Goal: Transaction & Acquisition: Register for event/course

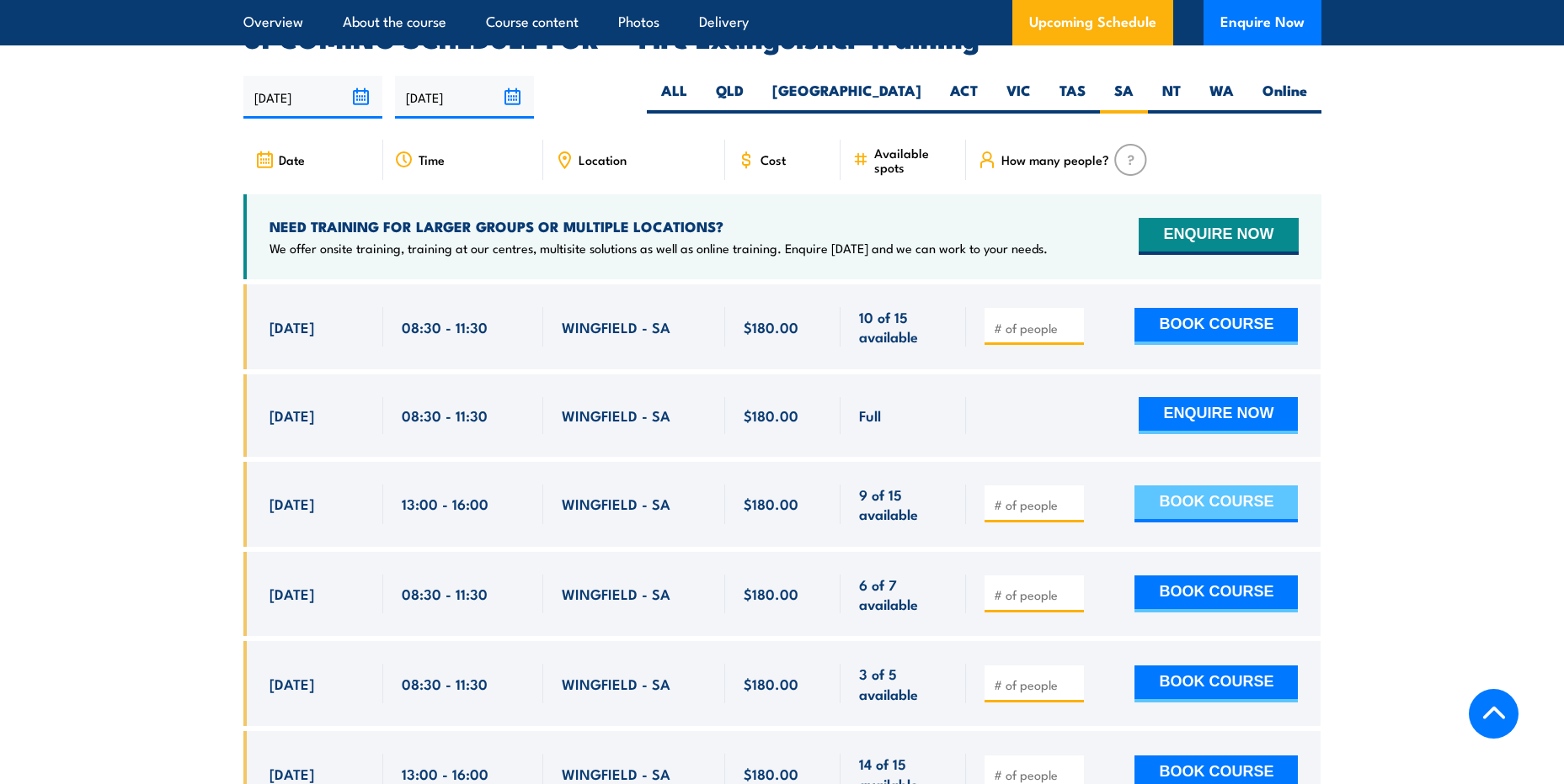
click at [1208, 486] on button "BOOK COURSE" at bounding box center [1216, 504] width 163 height 37
type input "1"
click at [1208, 486] on button "BOOK COURSE" at bounding box center [1216, 504] width 163 height 37
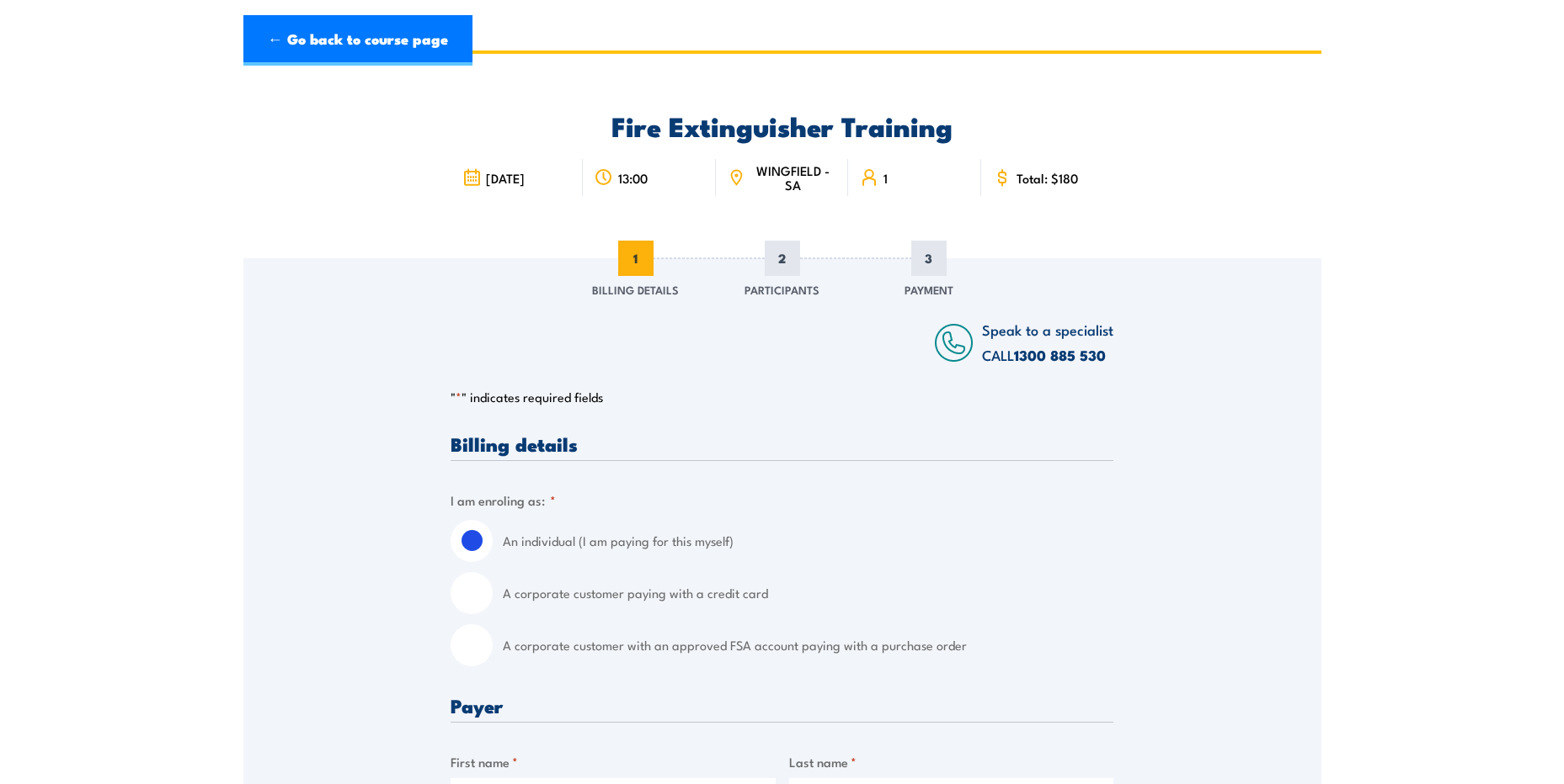
scroll to position [84, 0]
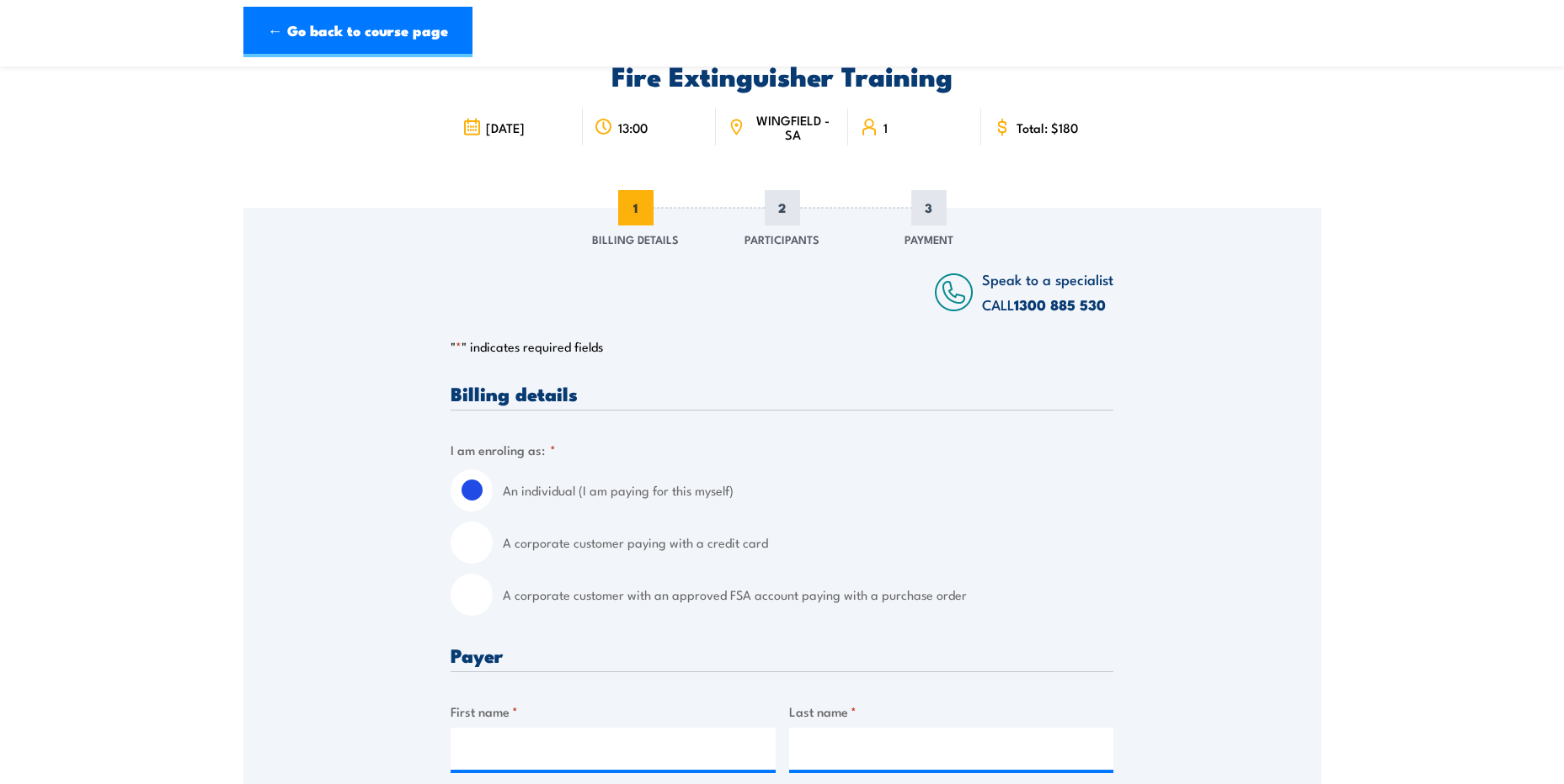
click at [480, 598] on input "A corporate customer with an approved FSA account paying with a purchase order" at bounding box center [471, 595] width 42 height 42
radio input "true"
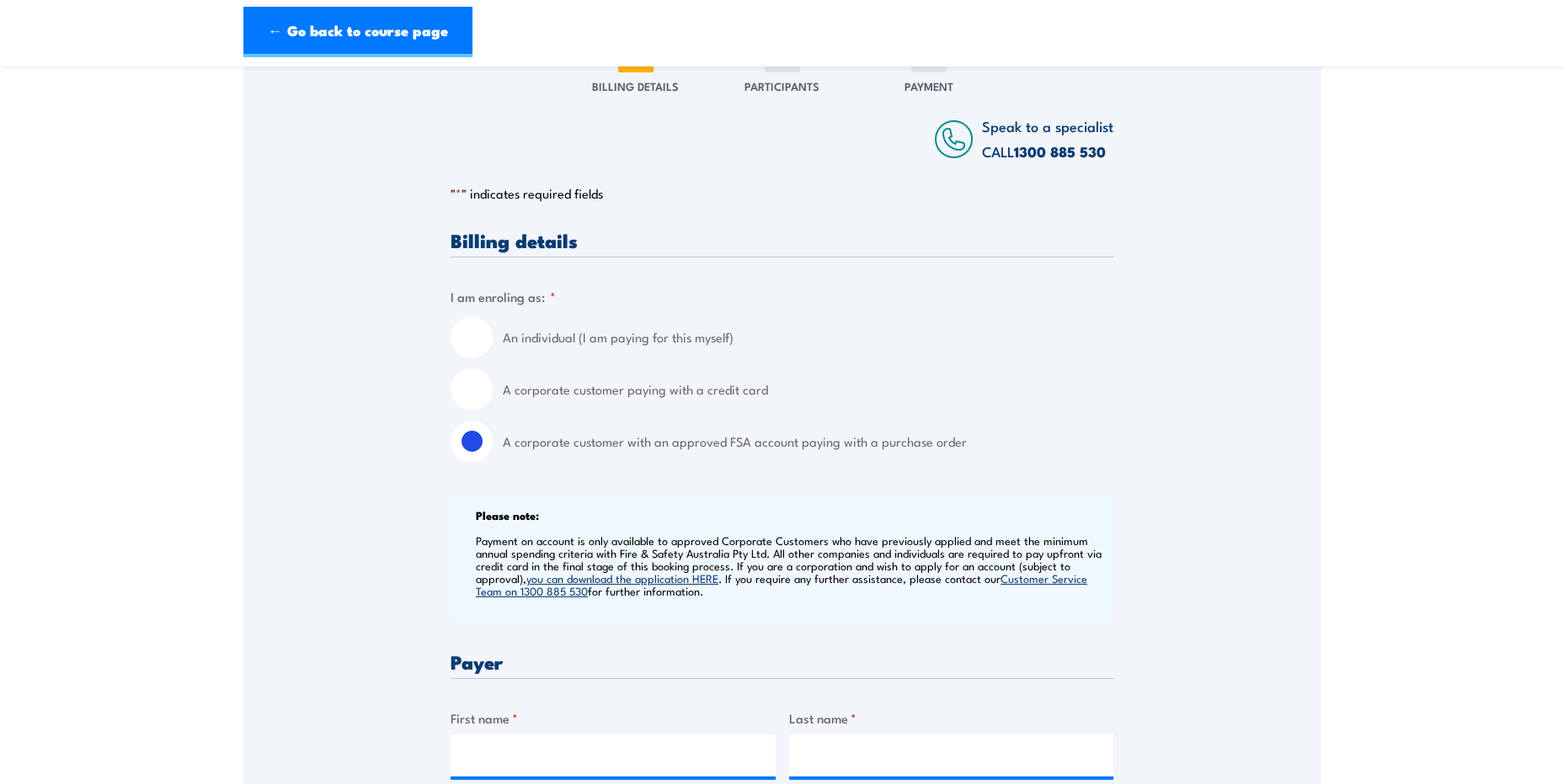
scroll to position [252, 0]
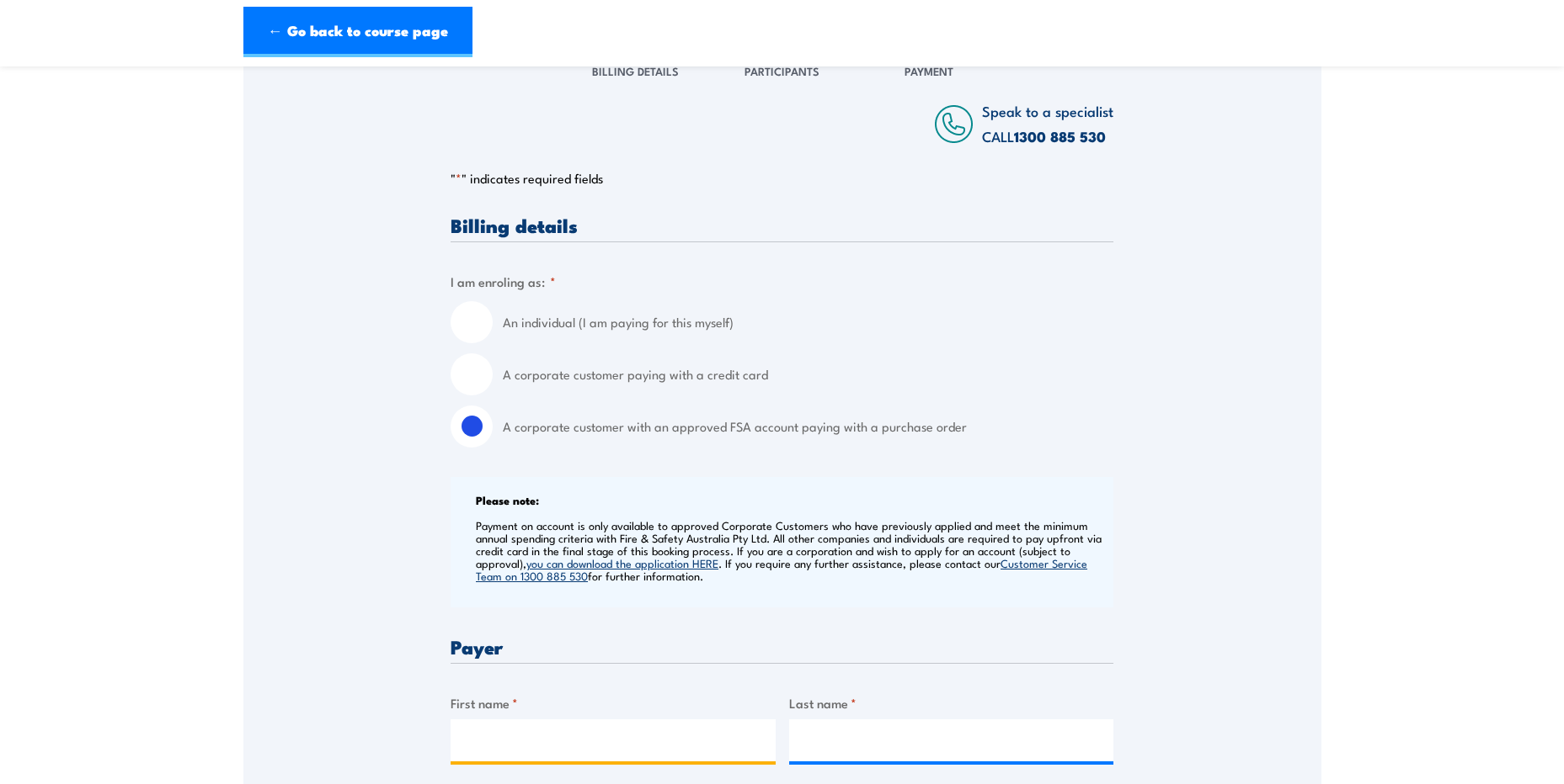
click at [642, 749] on input "First name *" at bounding box center [612, 740] width 325 height 42
type input "a"
type input "[PERSON_NAME]"
type input "d"
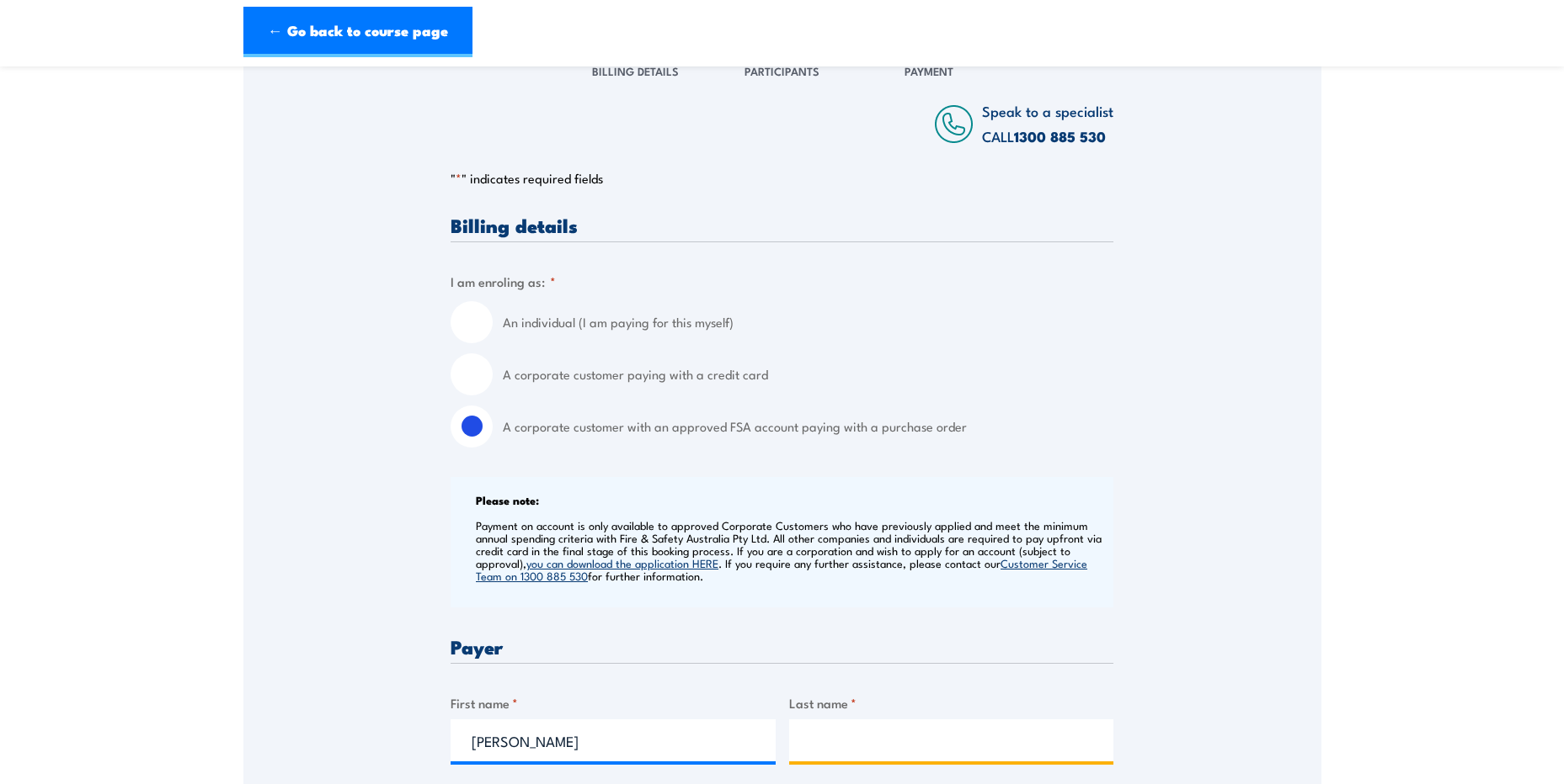
type input "d"
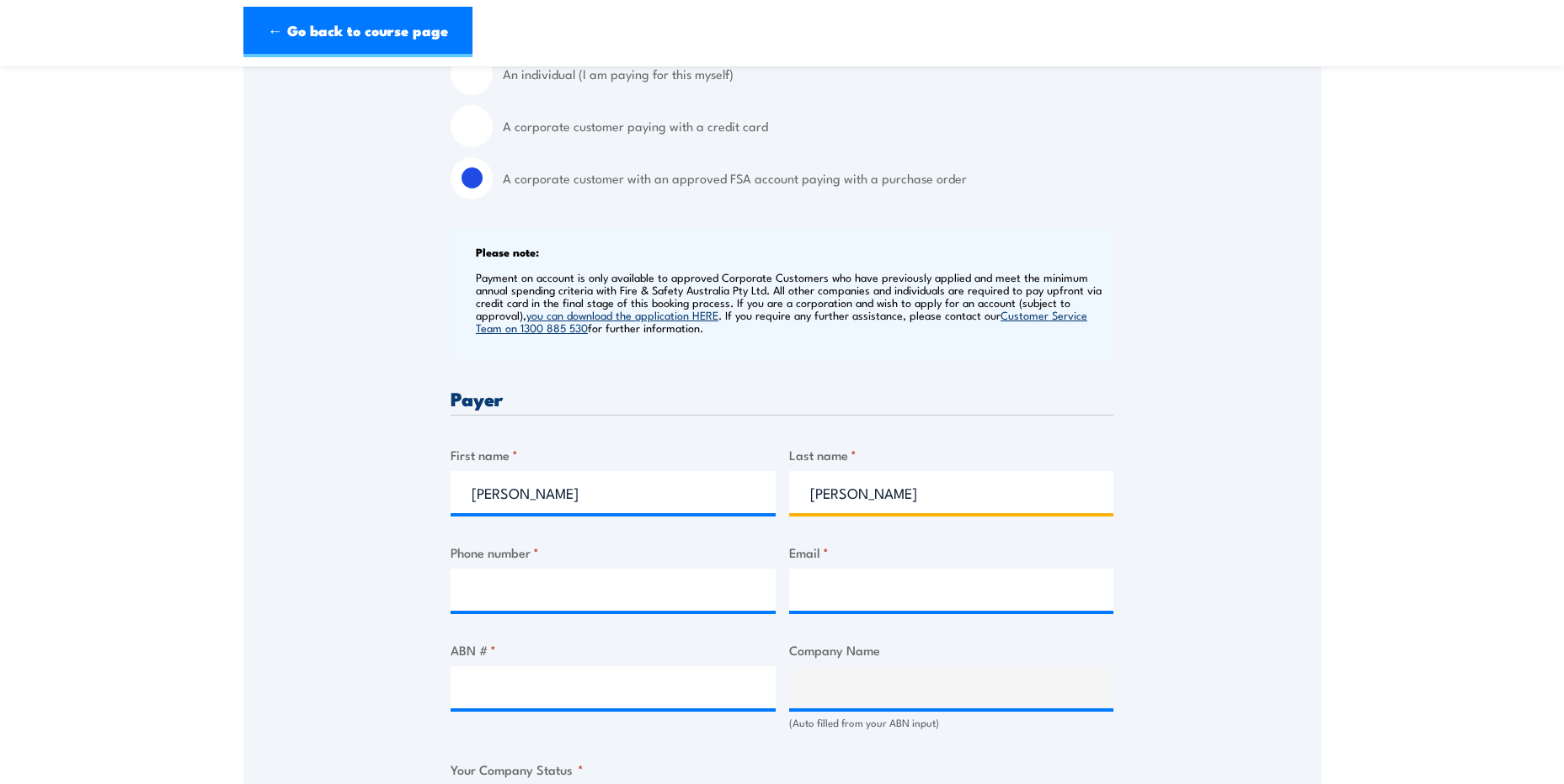
scroll to position [505, 0]
type input "Dunn"
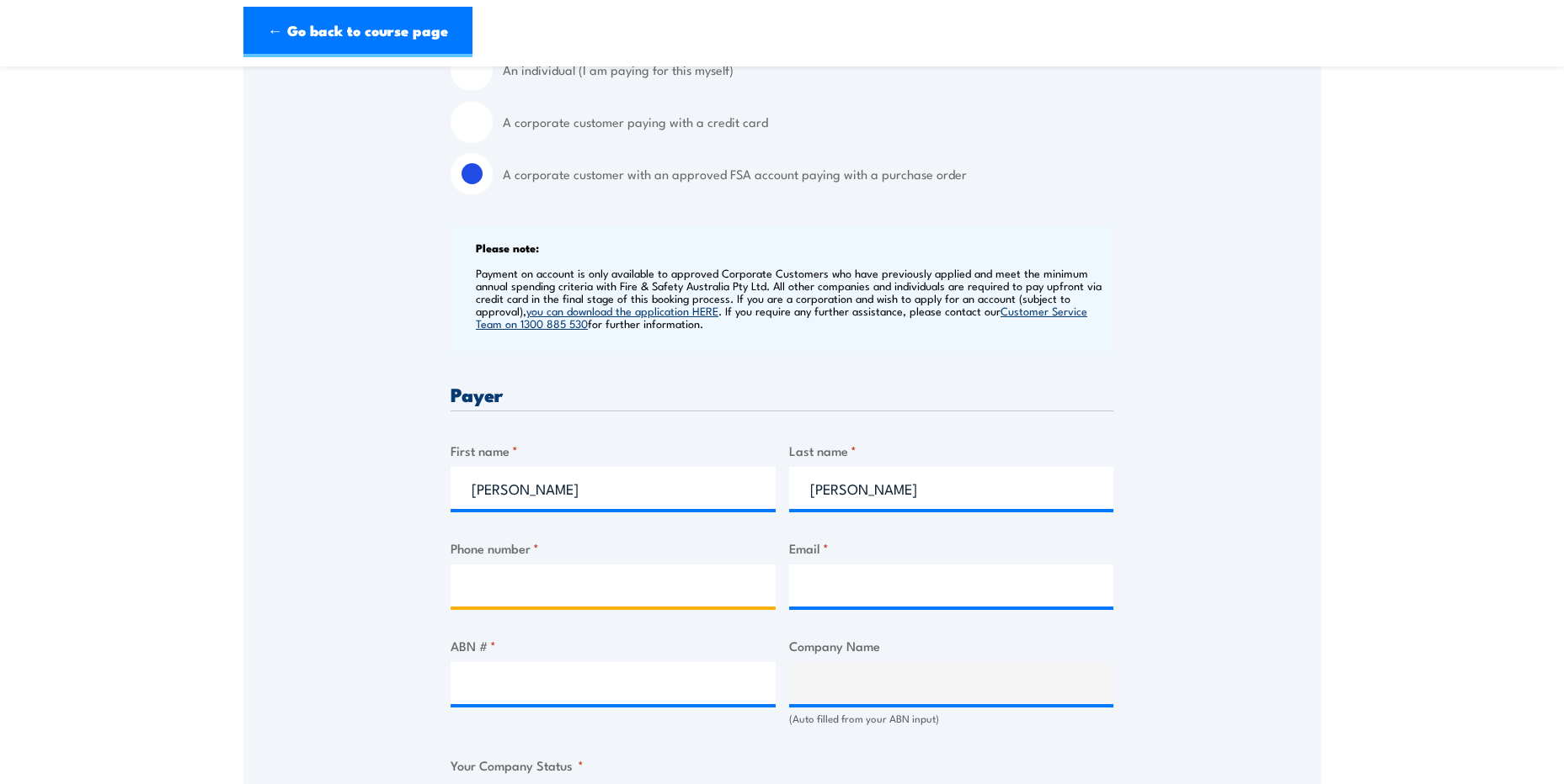
click at [532, 585] on input "Phone number *" at bounding box center [612, 585] width 325 height 42
type input "0459549363"
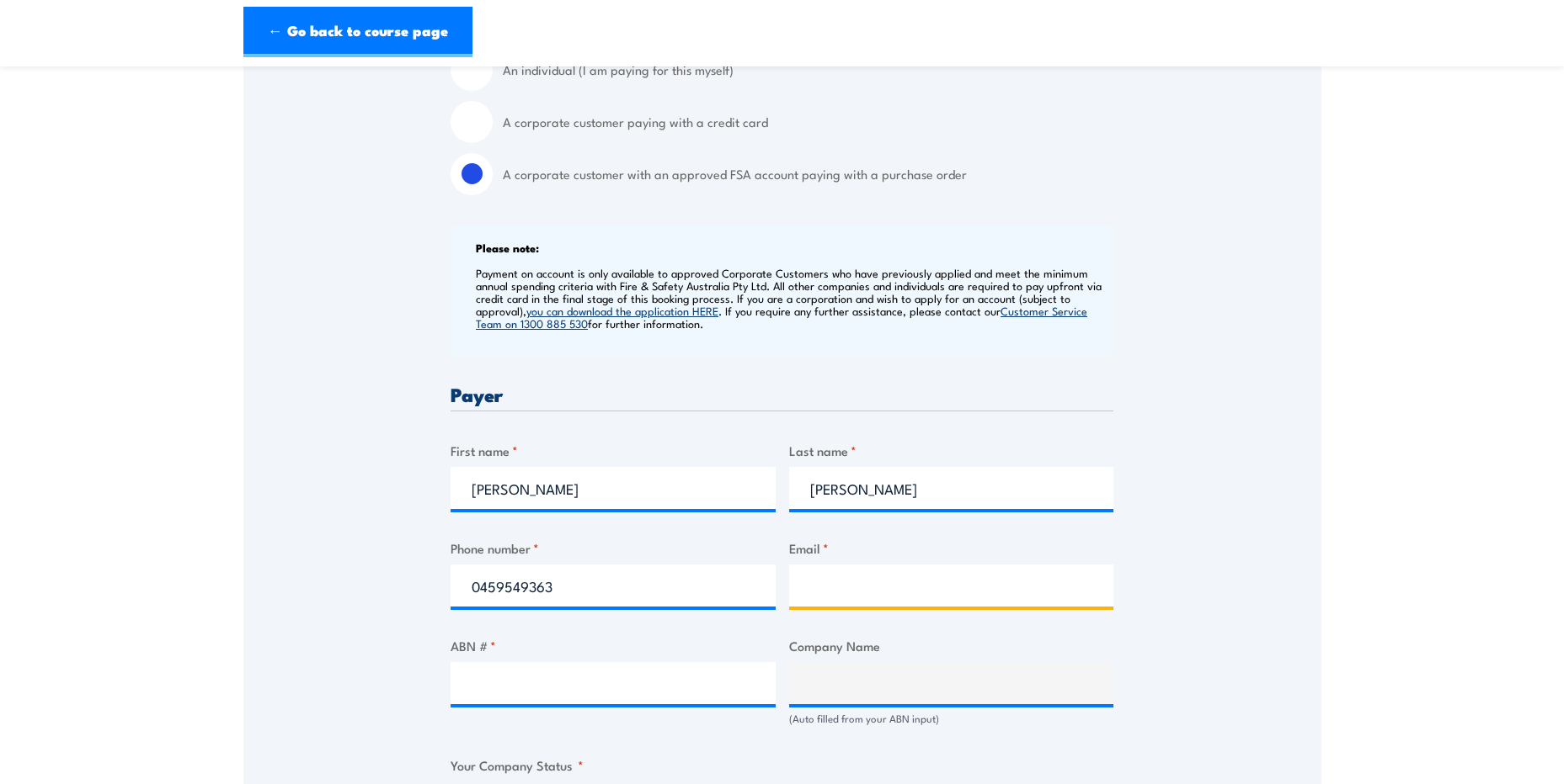
click at [850, 585] on input "Email *" at bounding box center [952, 585] width 325 height 42
type input "adam.dunn@apa.com.au"
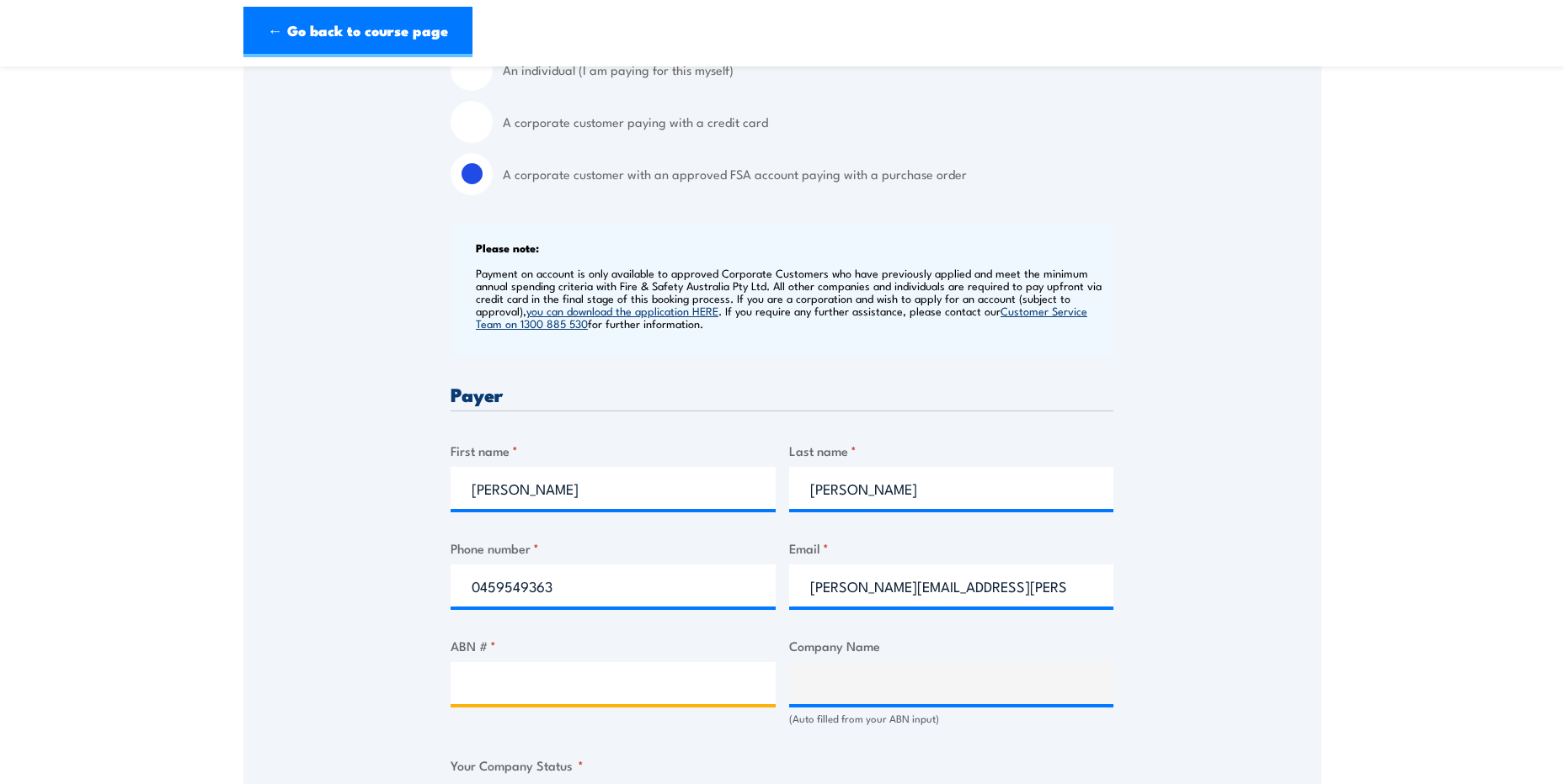
click at [575, 688] on input "ABN # *" at bounding box center [612, 684] width 325 height 42
type input "58091668110"
type input "APT MANAGEMENT SERVICES PTY LIMITED"
radio input "true"
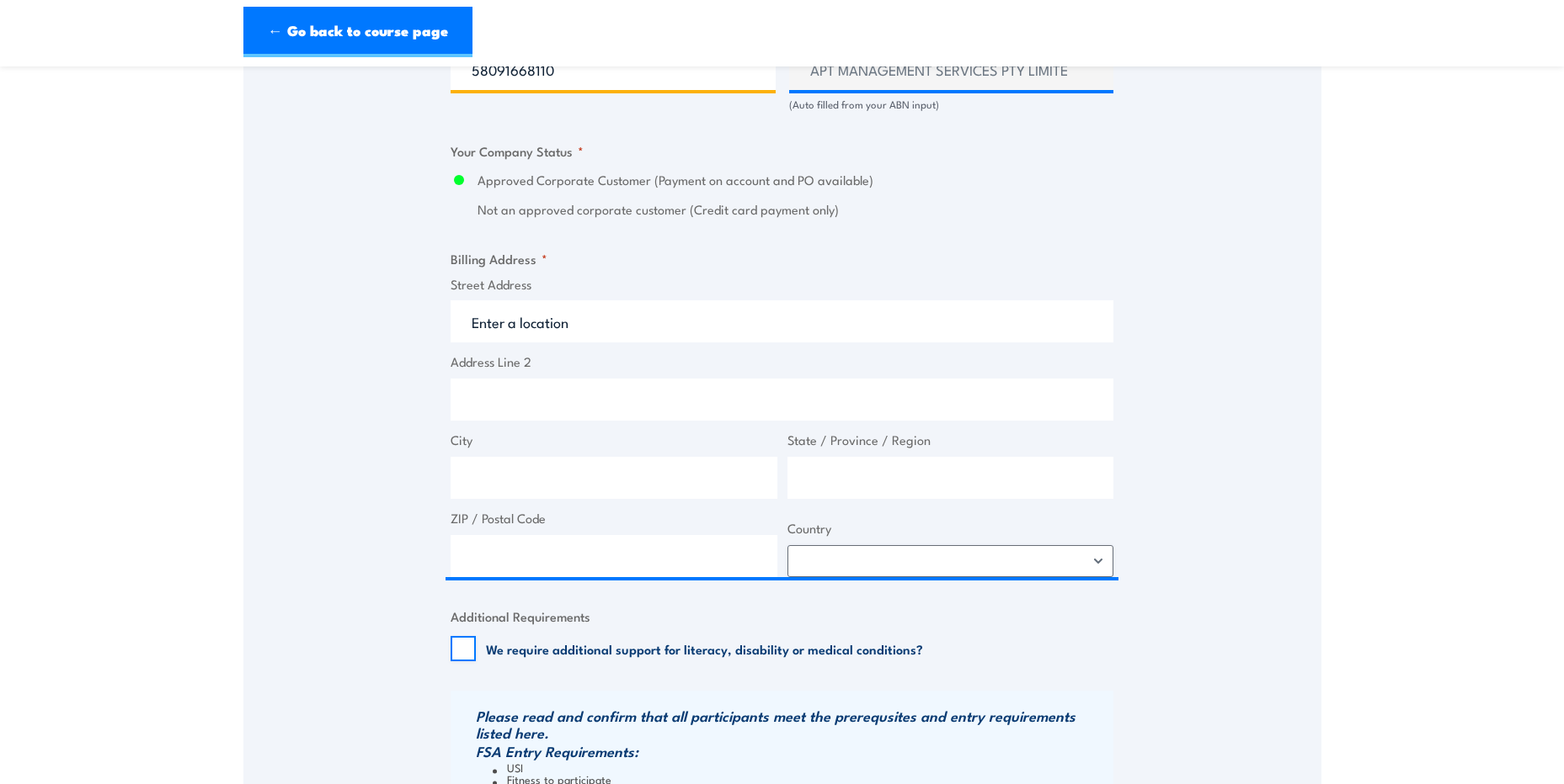
scroll to position [1094, 0]
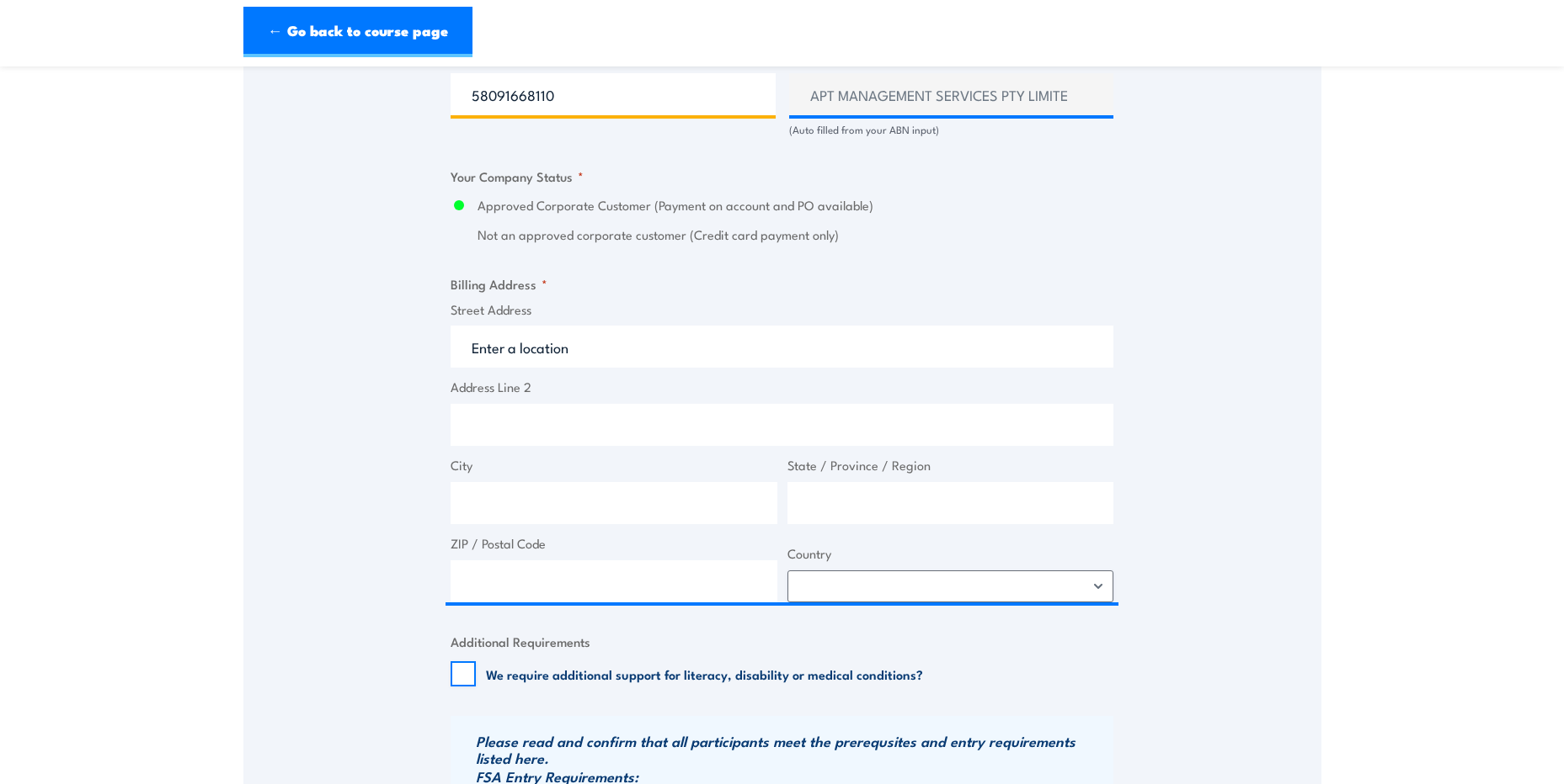
type input "58091668110"
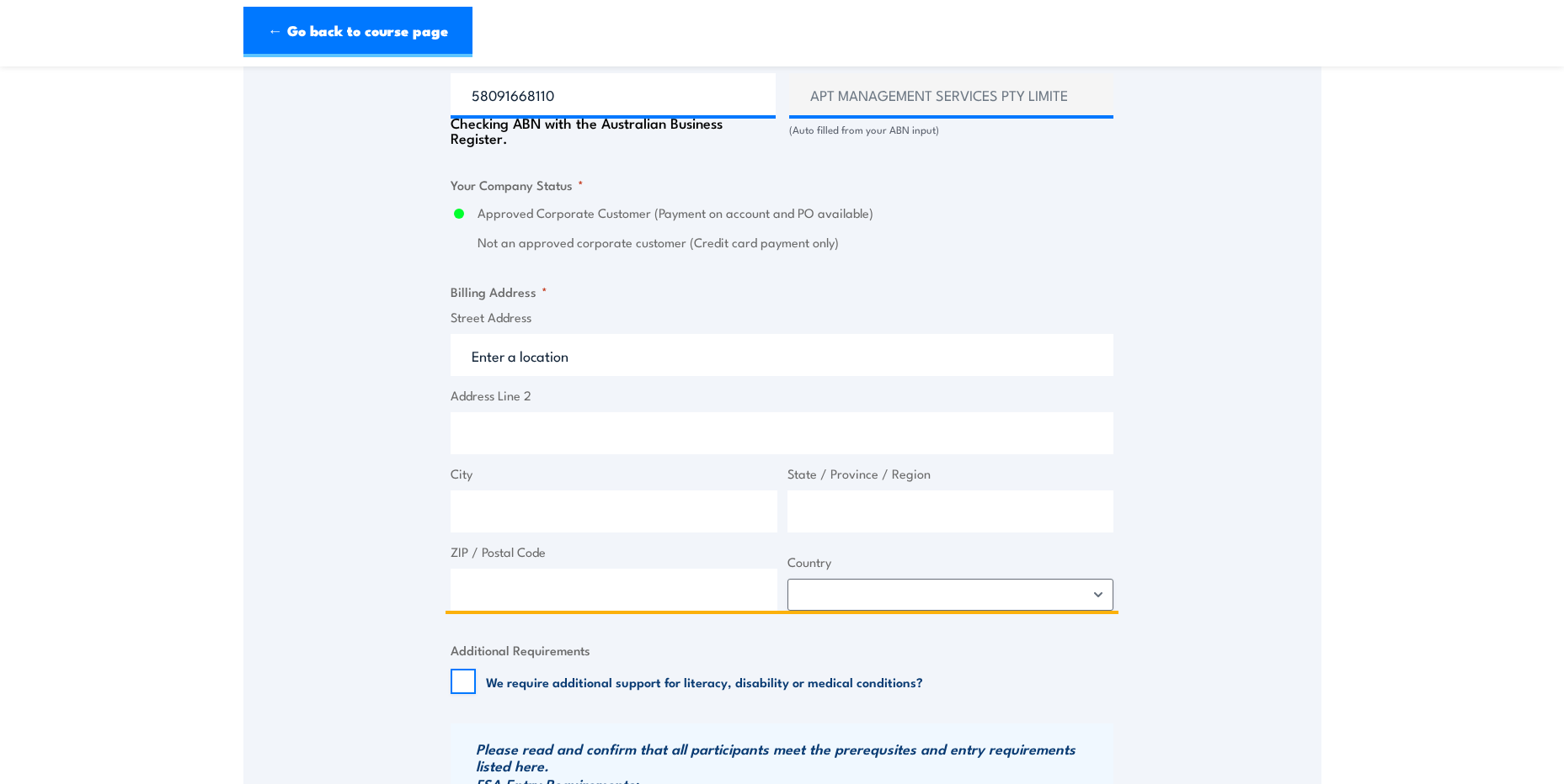
click at [555, 350] on input "Street Address" at bounding box center [782, 355] width 663 height 42
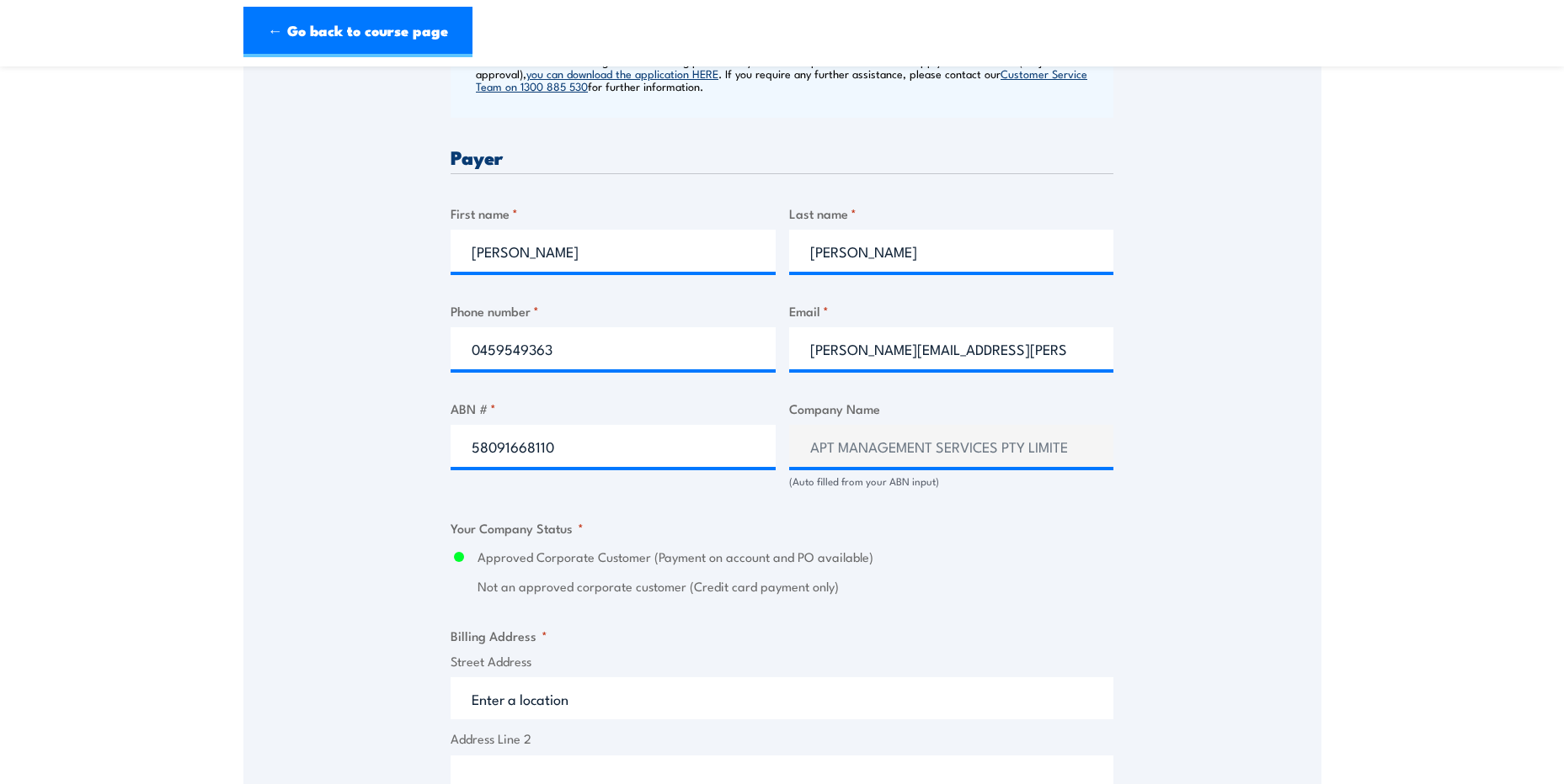
scroll to position [674, 0]
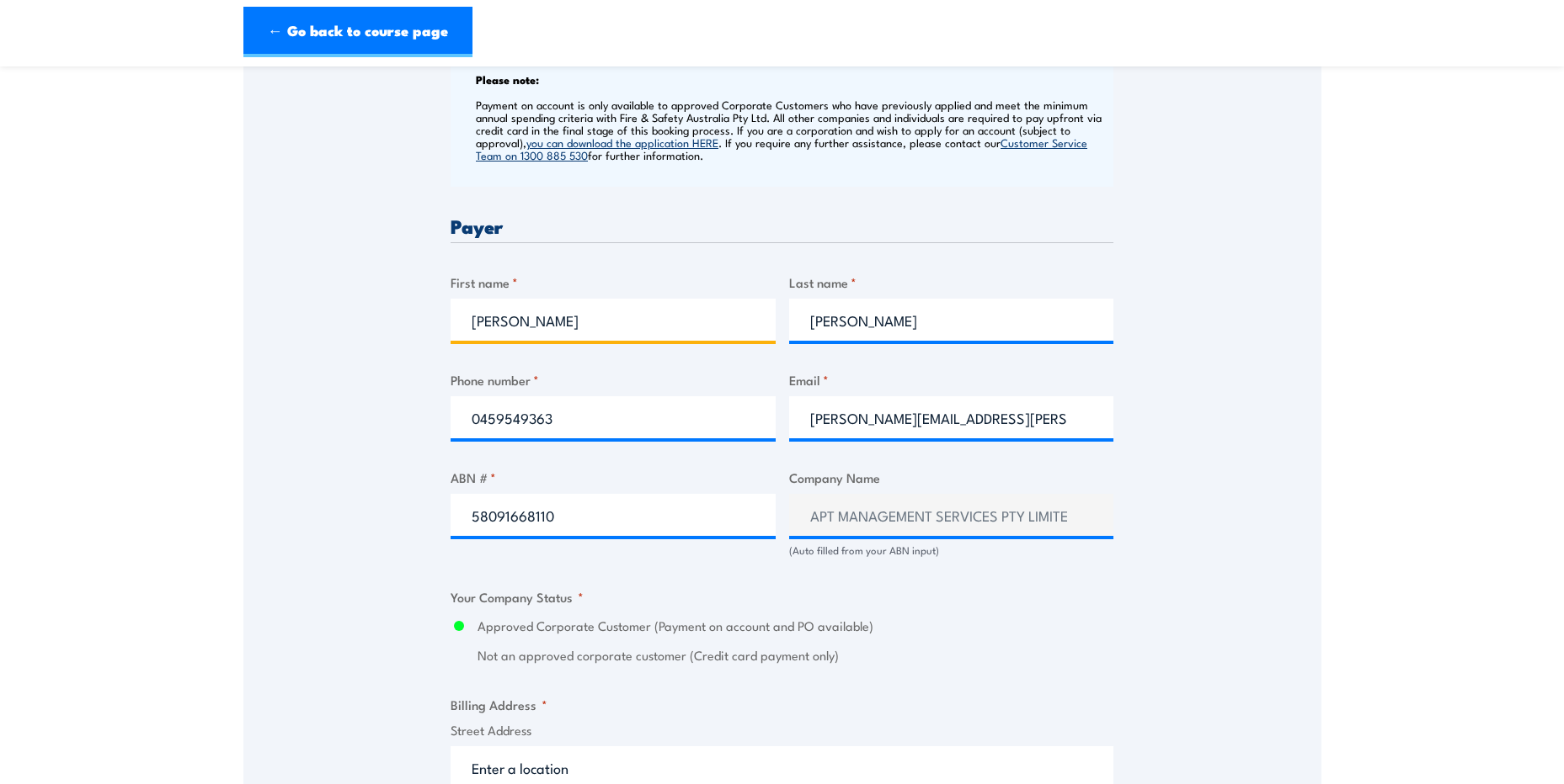
click at [487, 324] on input "aDAM" at bounding box center [612, 320] width 325 height 42
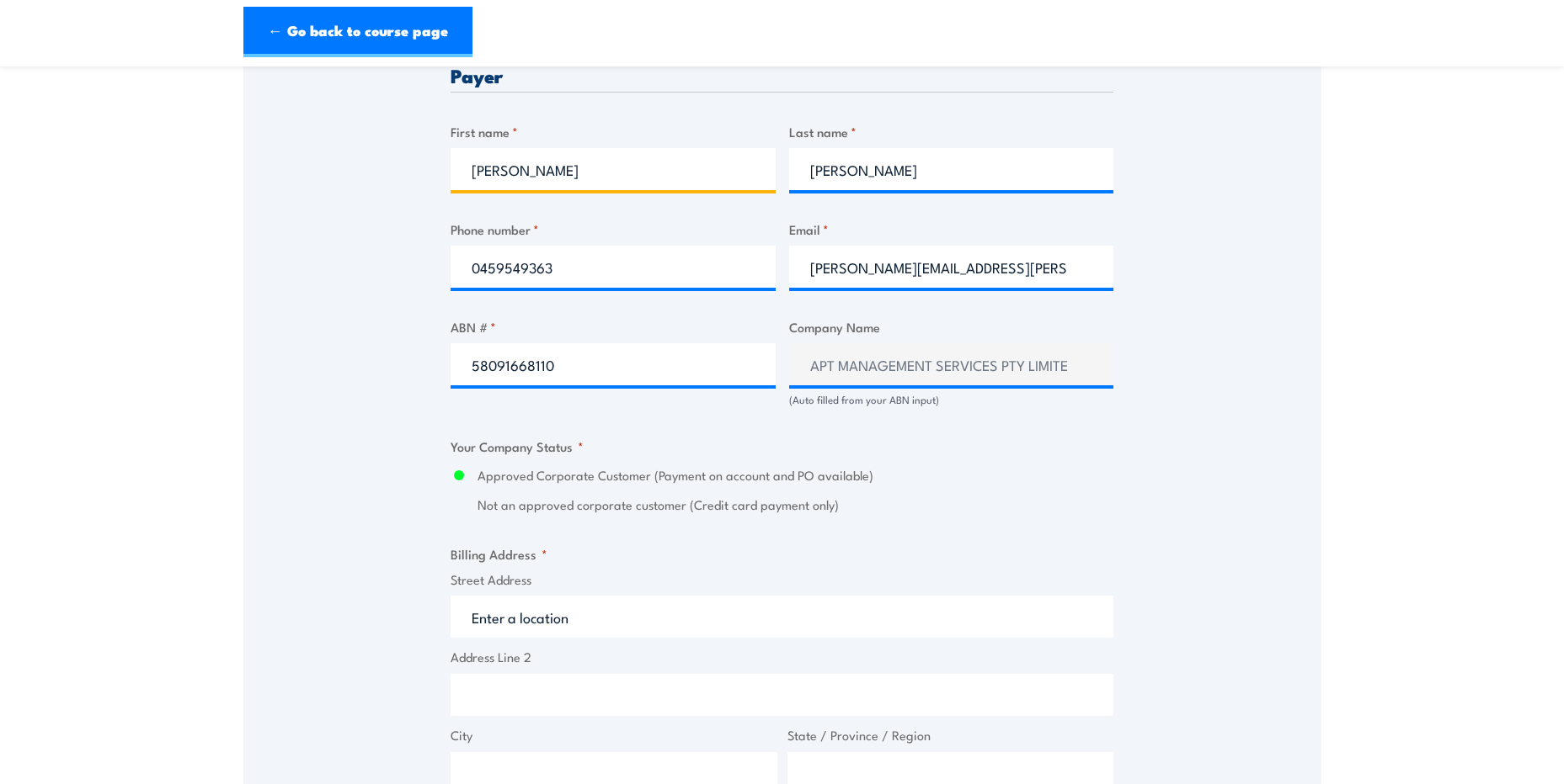
scroll to position [1010, 0]
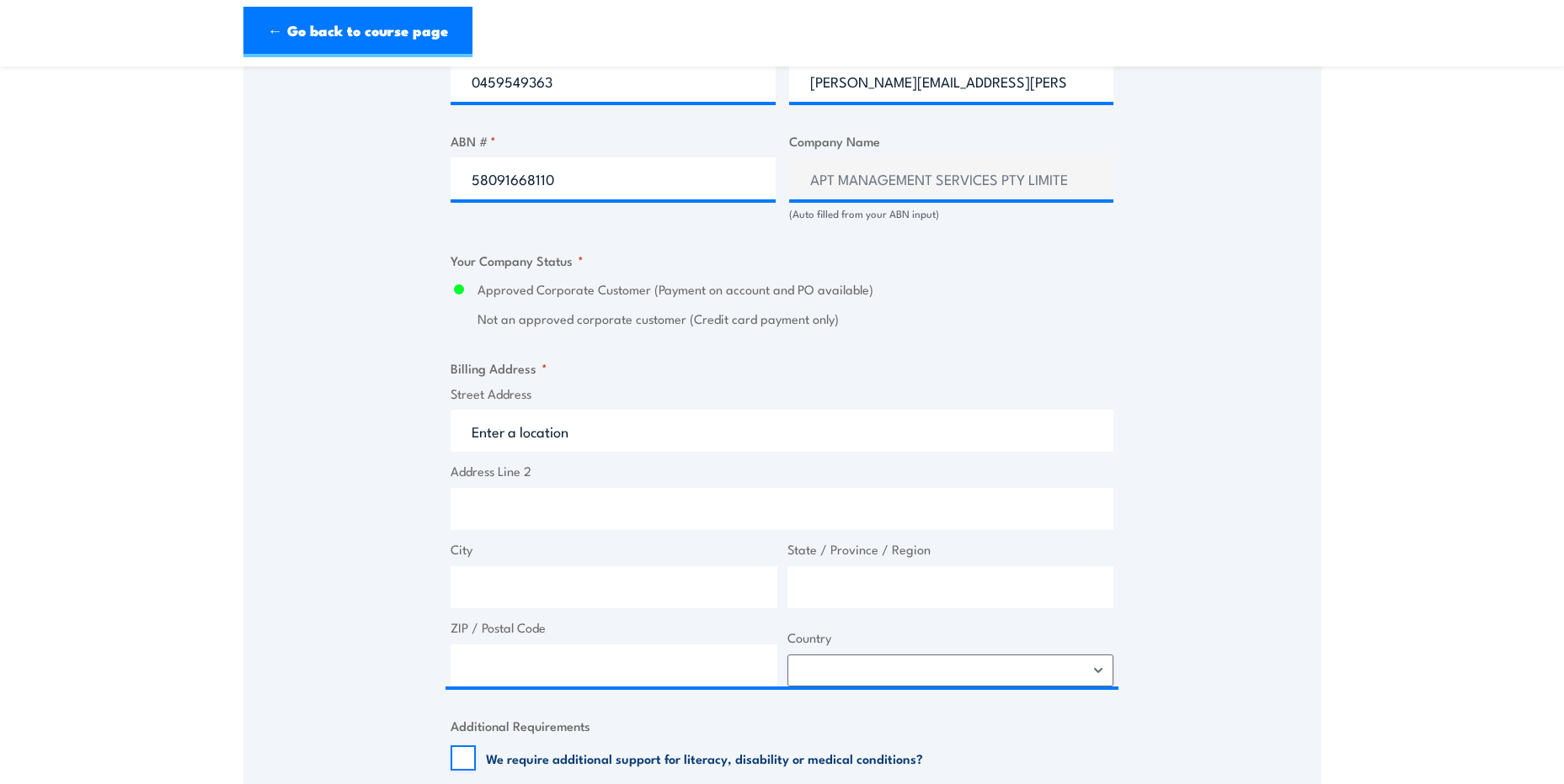
type input "ADAM"
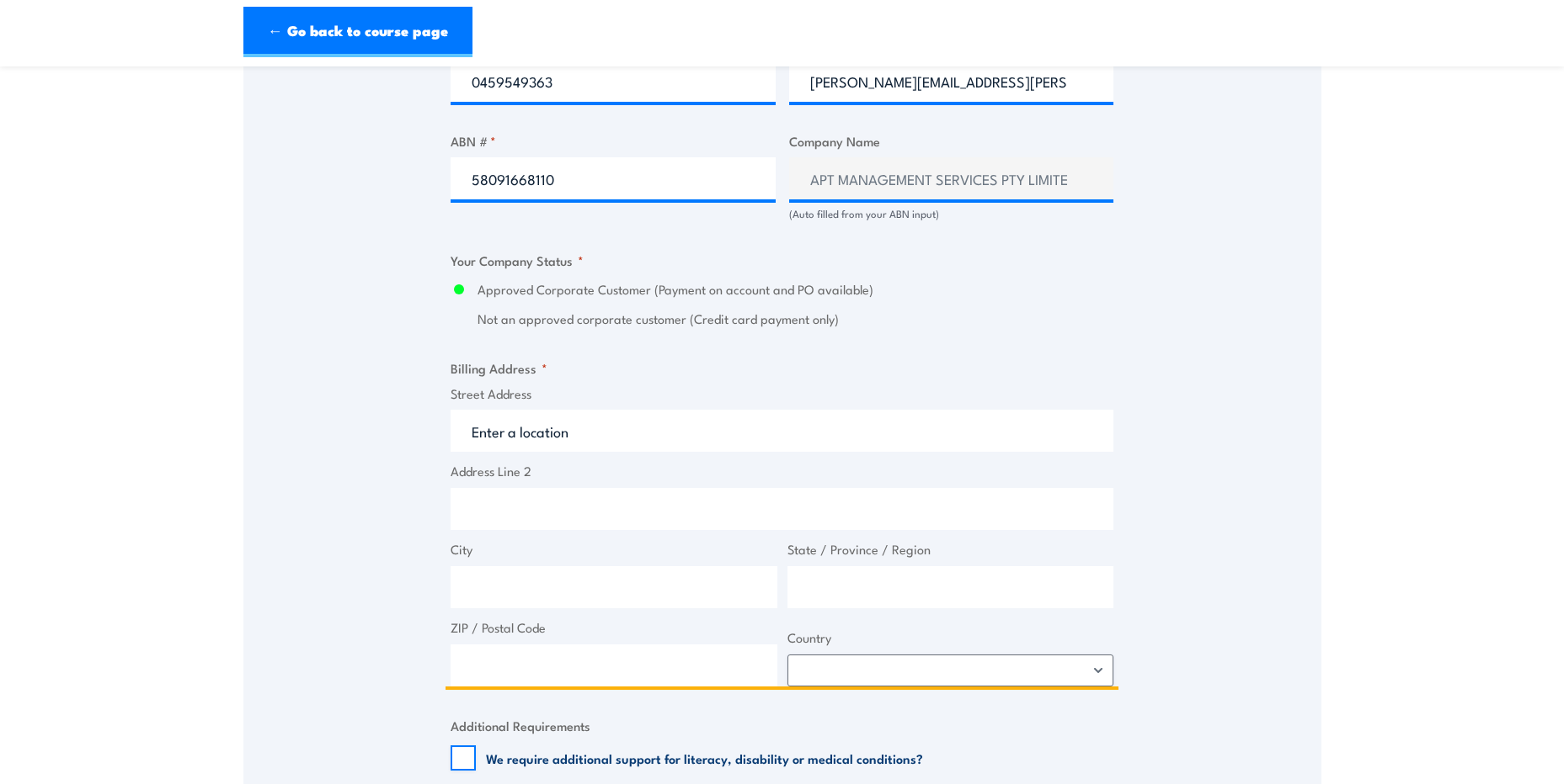
click at [590, 436] on input "Street Address" at bounding box center [782, 430] width 663 height 42
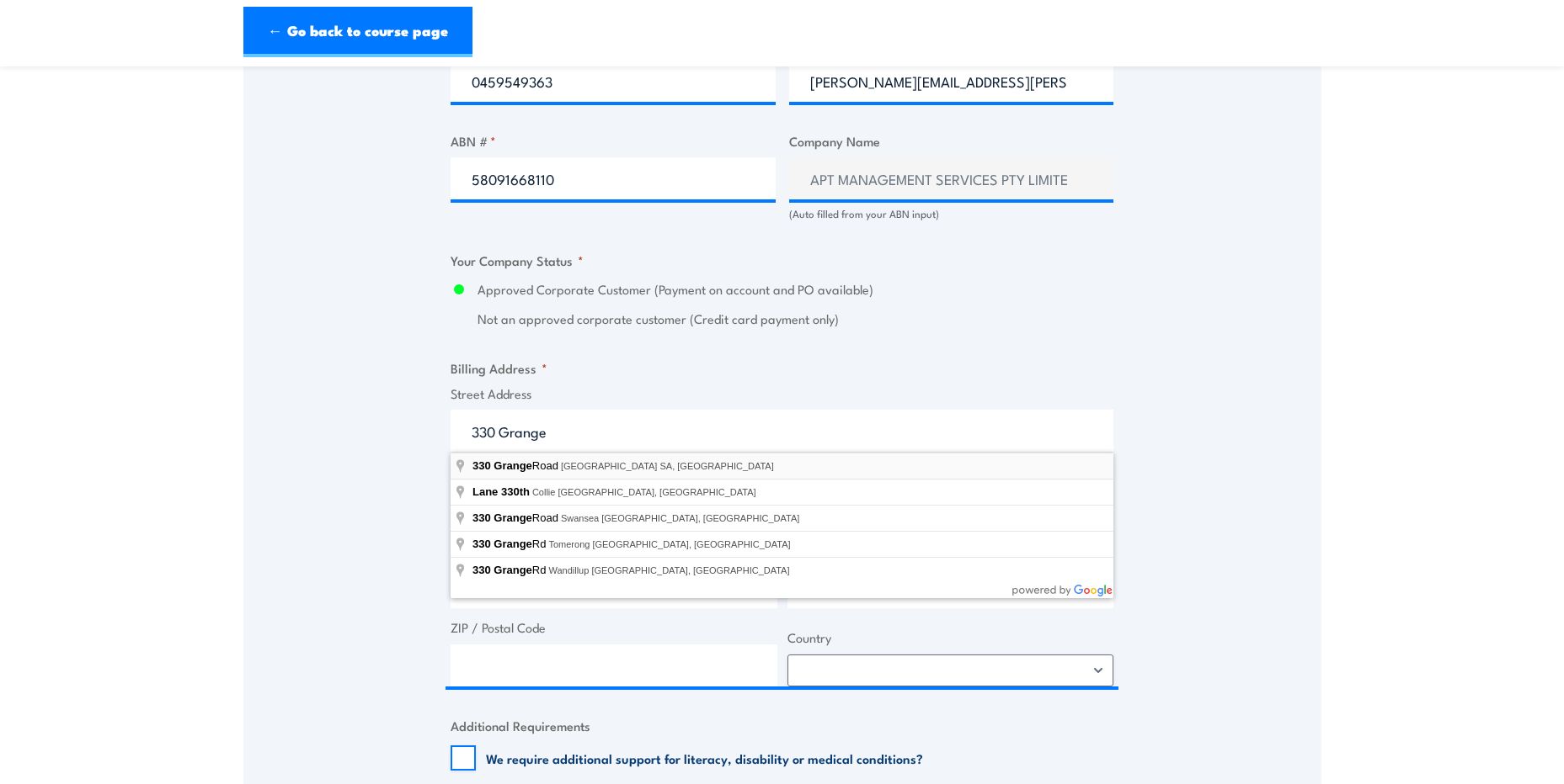
type input "330 Grange Road, Kidman Park SA, Australia"
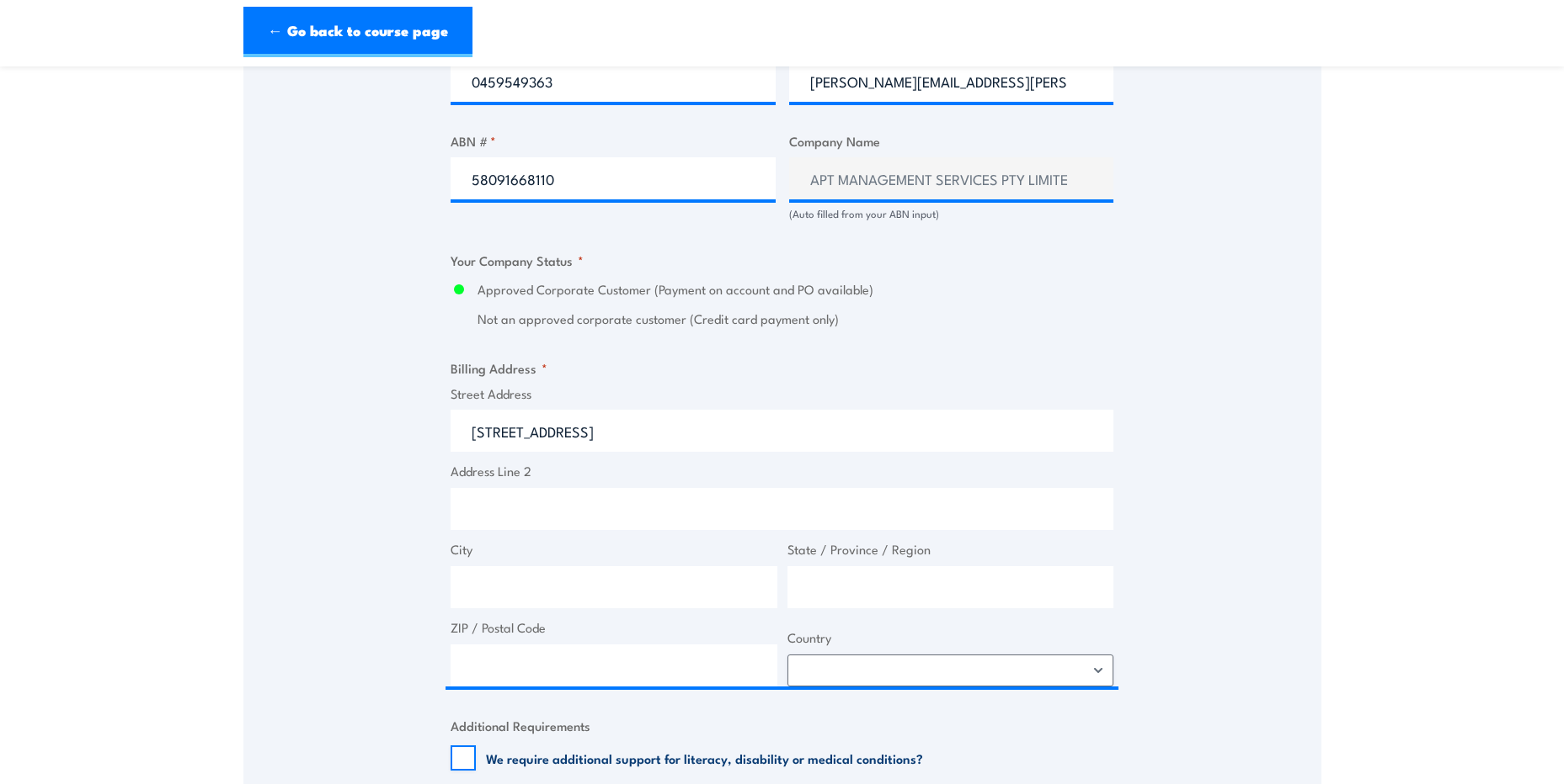
type input "330 Grange Rd"
type input "Kidman Park"
type input "South Australia"
type input "5025"
select select "Australia"
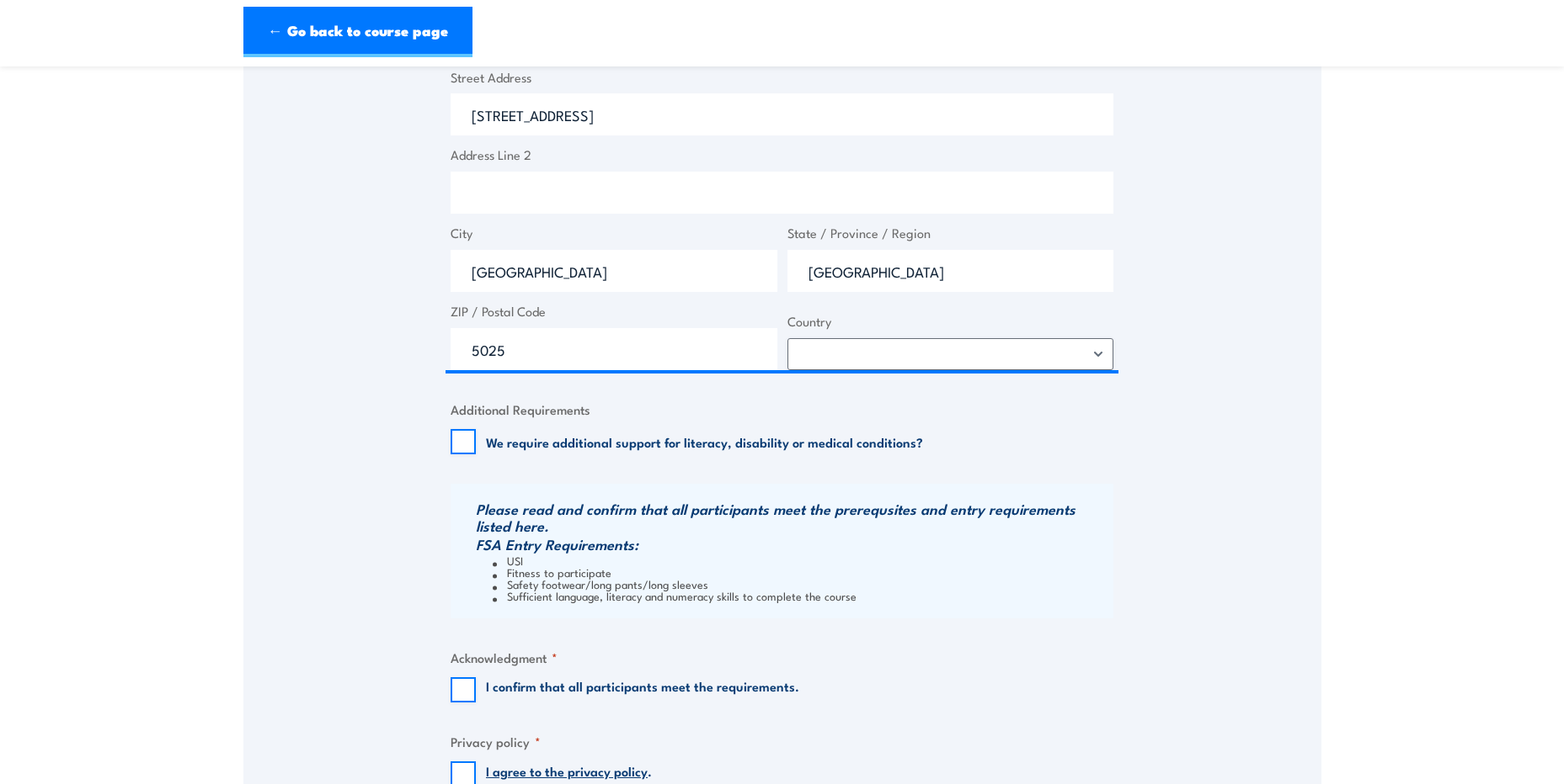
scroll to position [1346, 0]
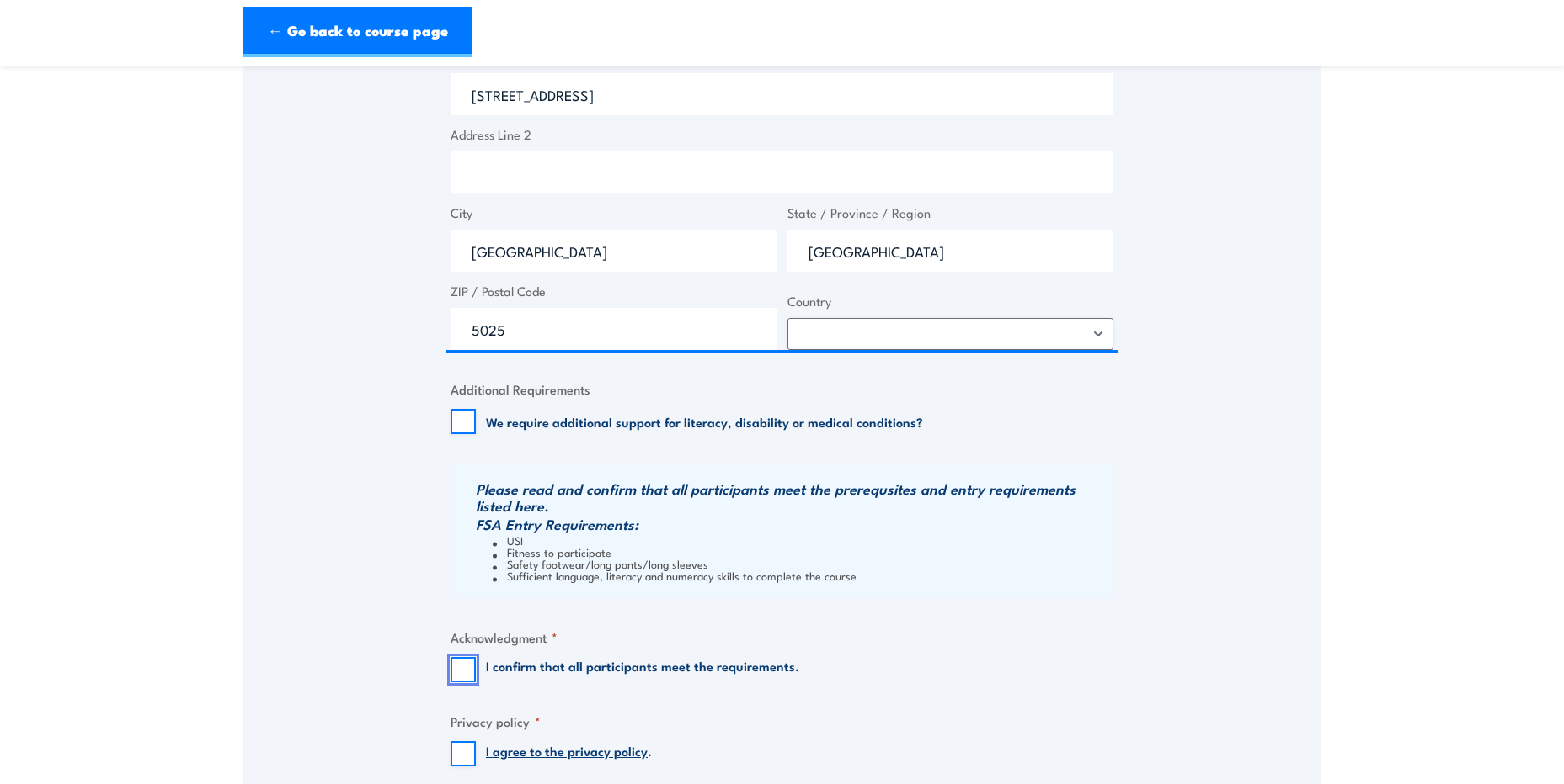
click at [467, 669] on input "I confirm that all participants meet the requirements." at bounding box center [462, 669] width 25 height 25
checkbox input "true"
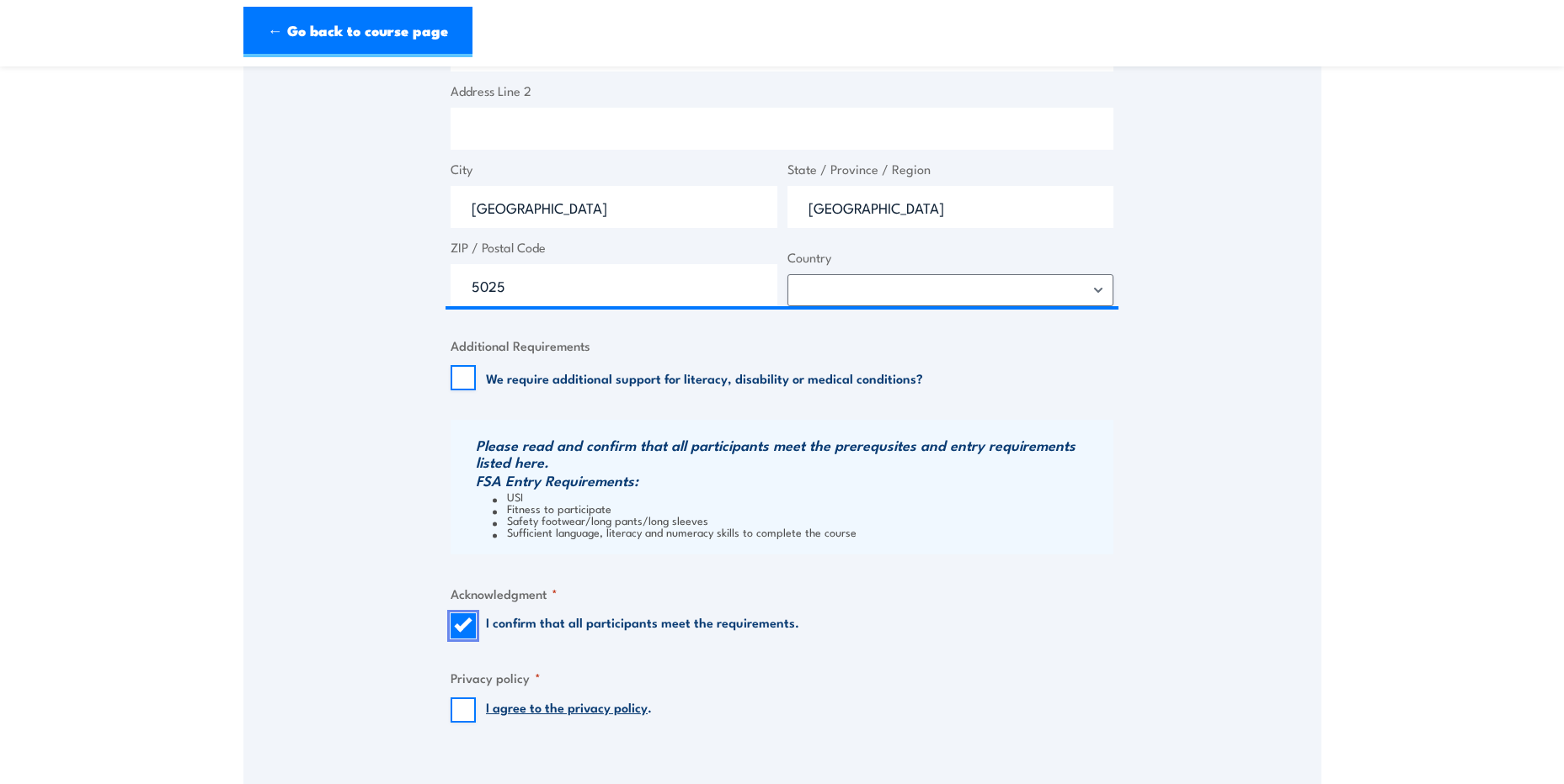
scroll to position [1431, 0]
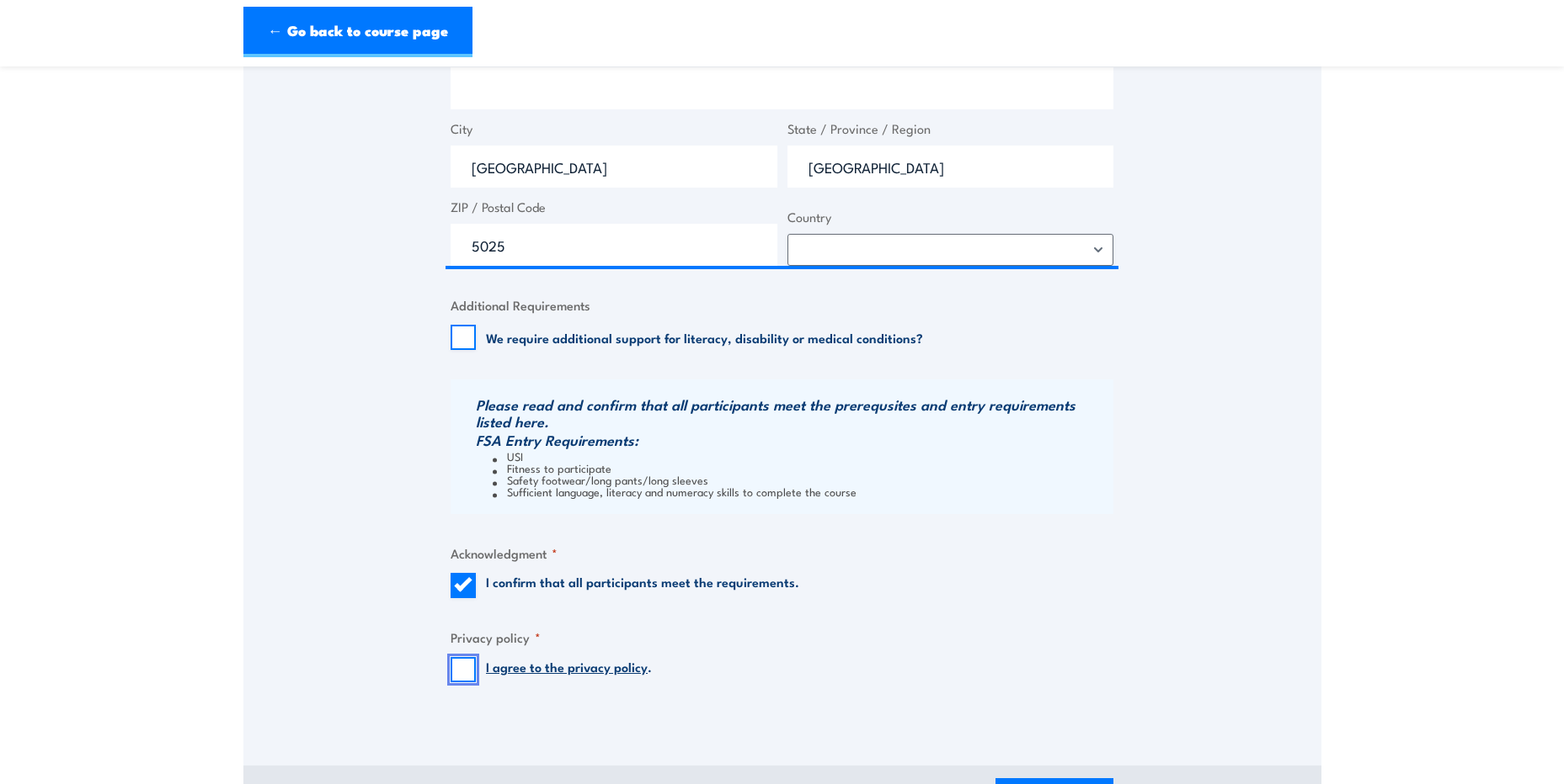
click at [459, 669] on input "I agree to the privacy policy ." at bounding box center [462, 669] width 25 height 25
checkbox input "true"
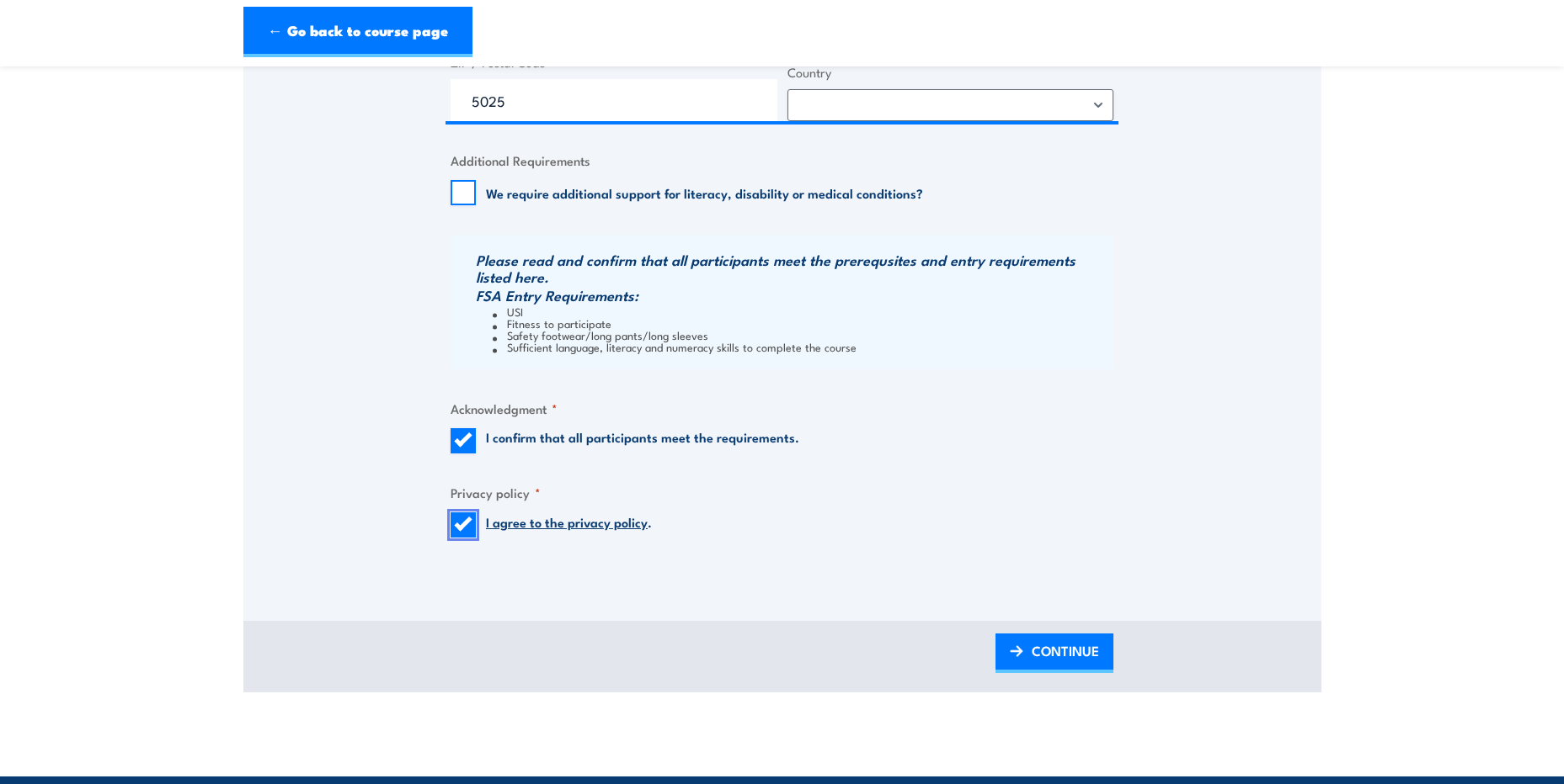
scroll to position [1599, 0]
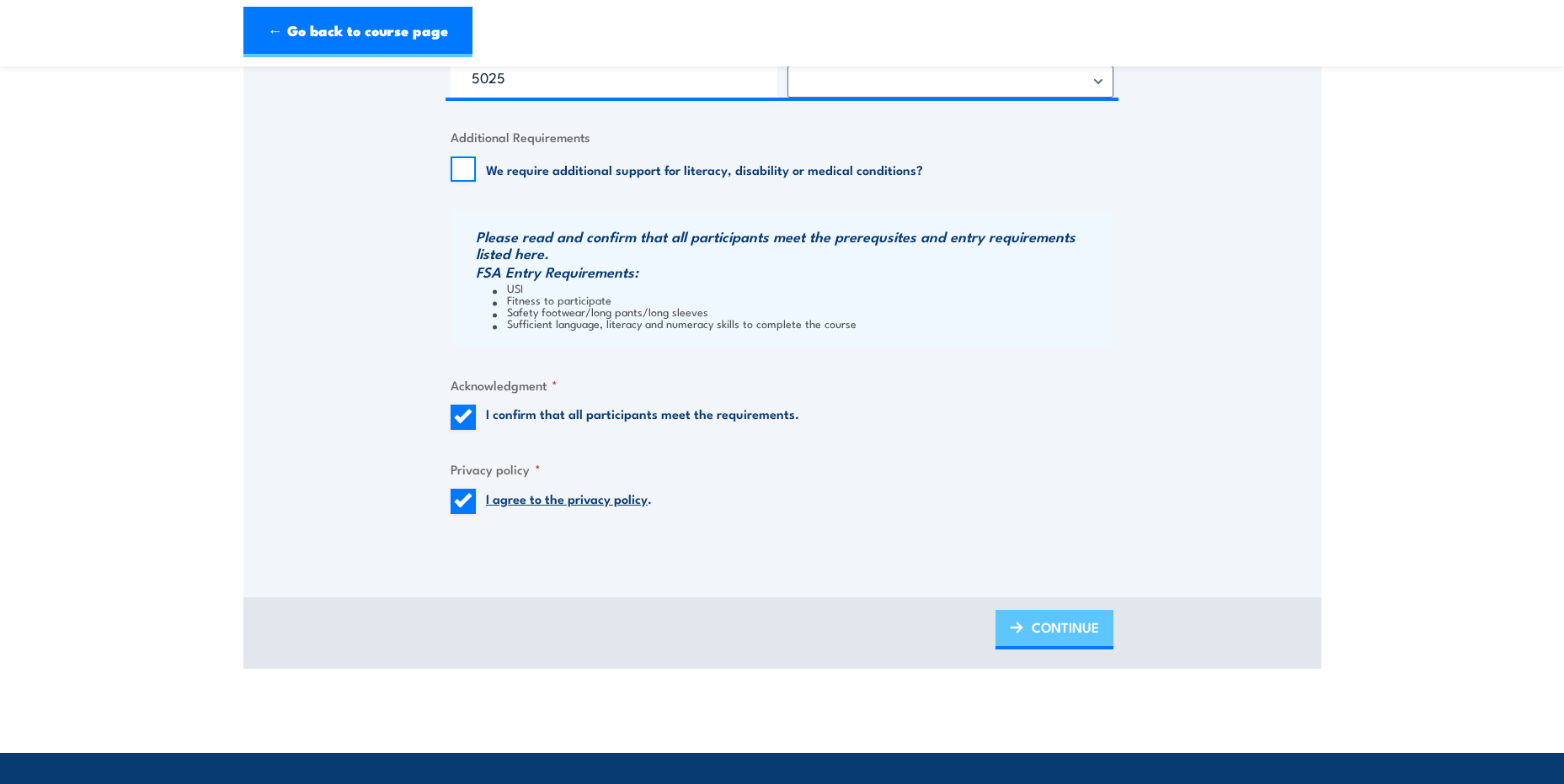
click at [1054, 634] on span "CONTINUE" at bounding box center [1066, 627] width 68 height 45
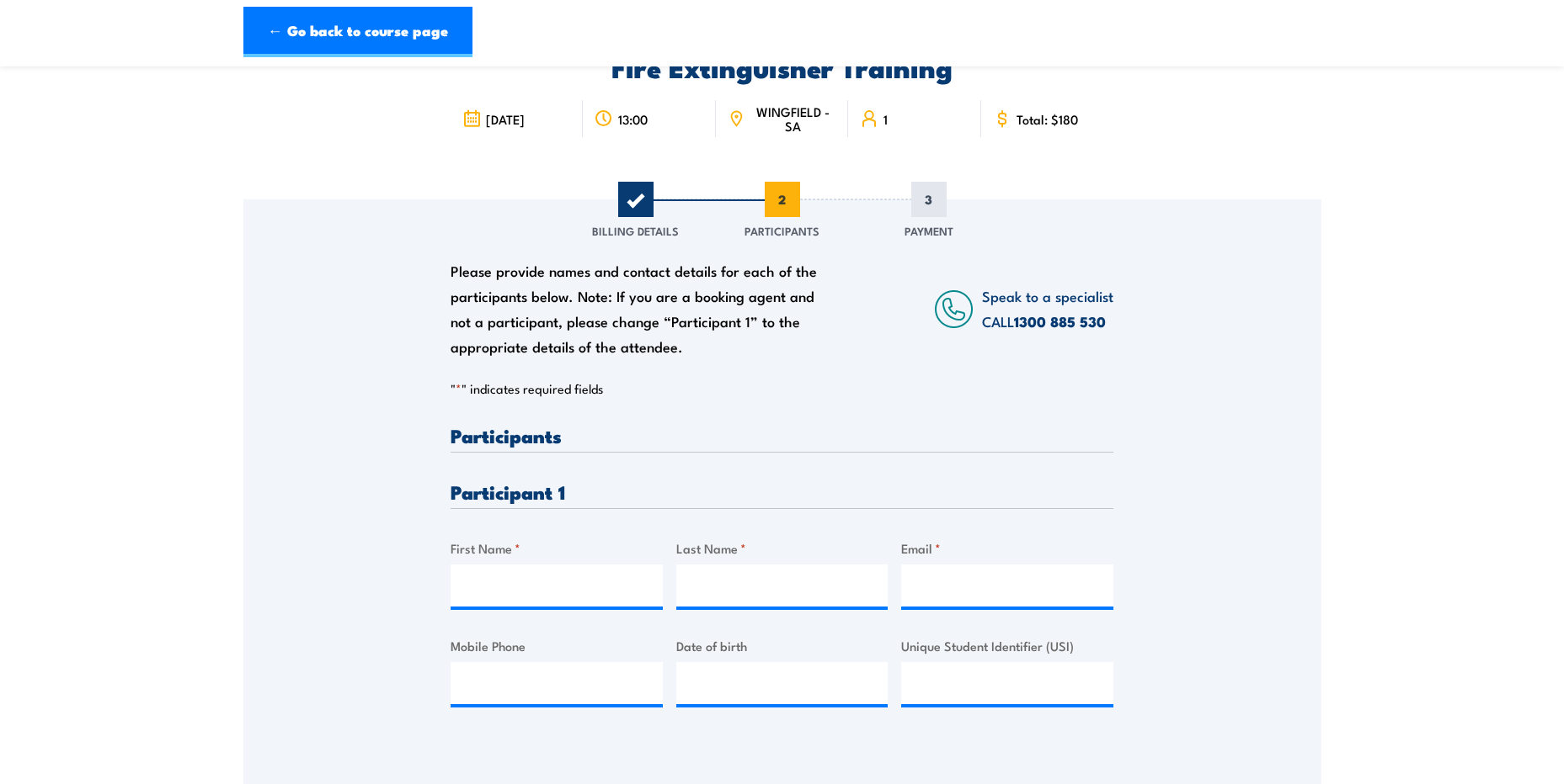
scroll to position [0, 0]
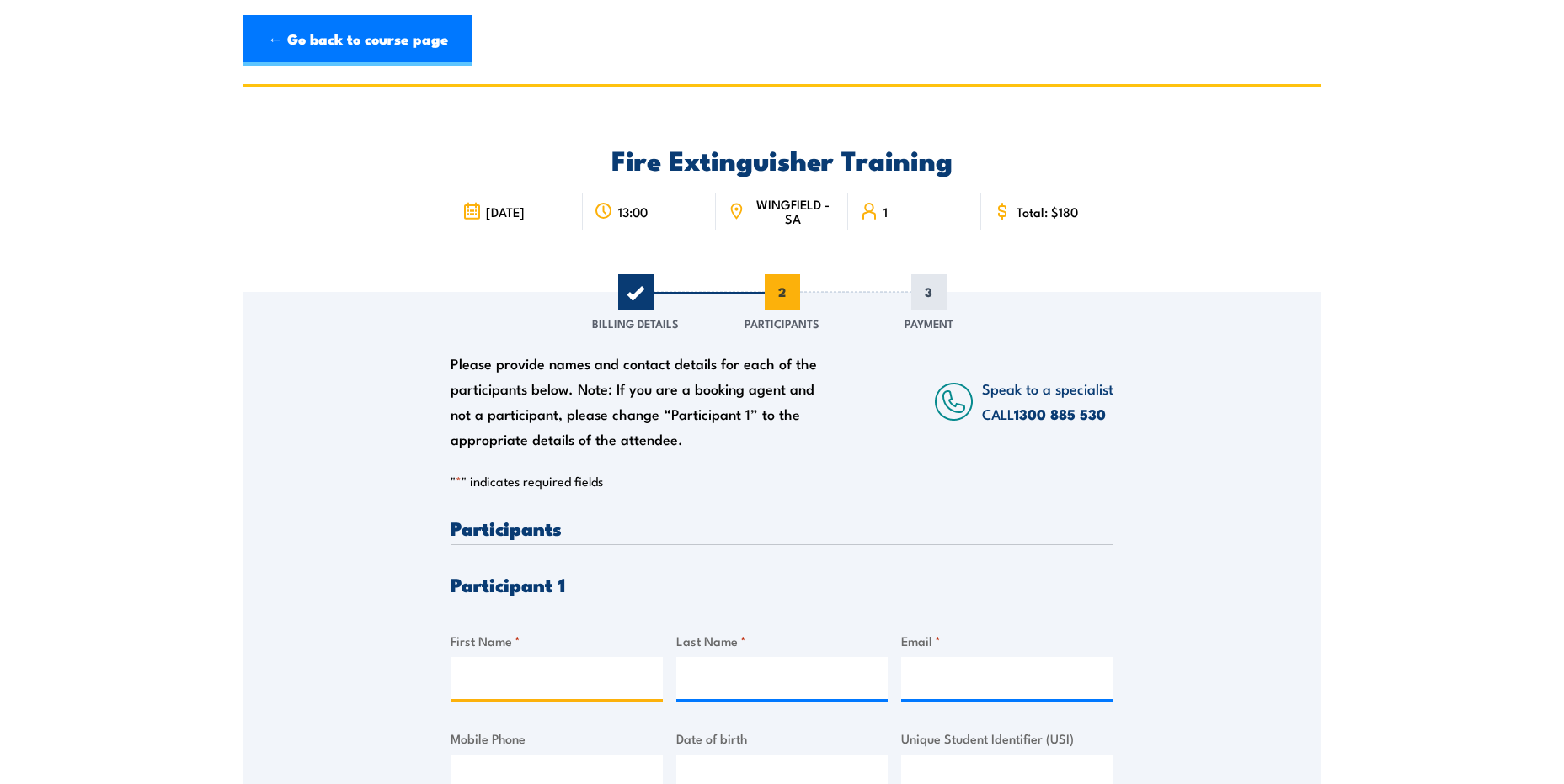
click at [526, 673] on input "First Name *" at bounding box center [556, 678] width 212 height 42
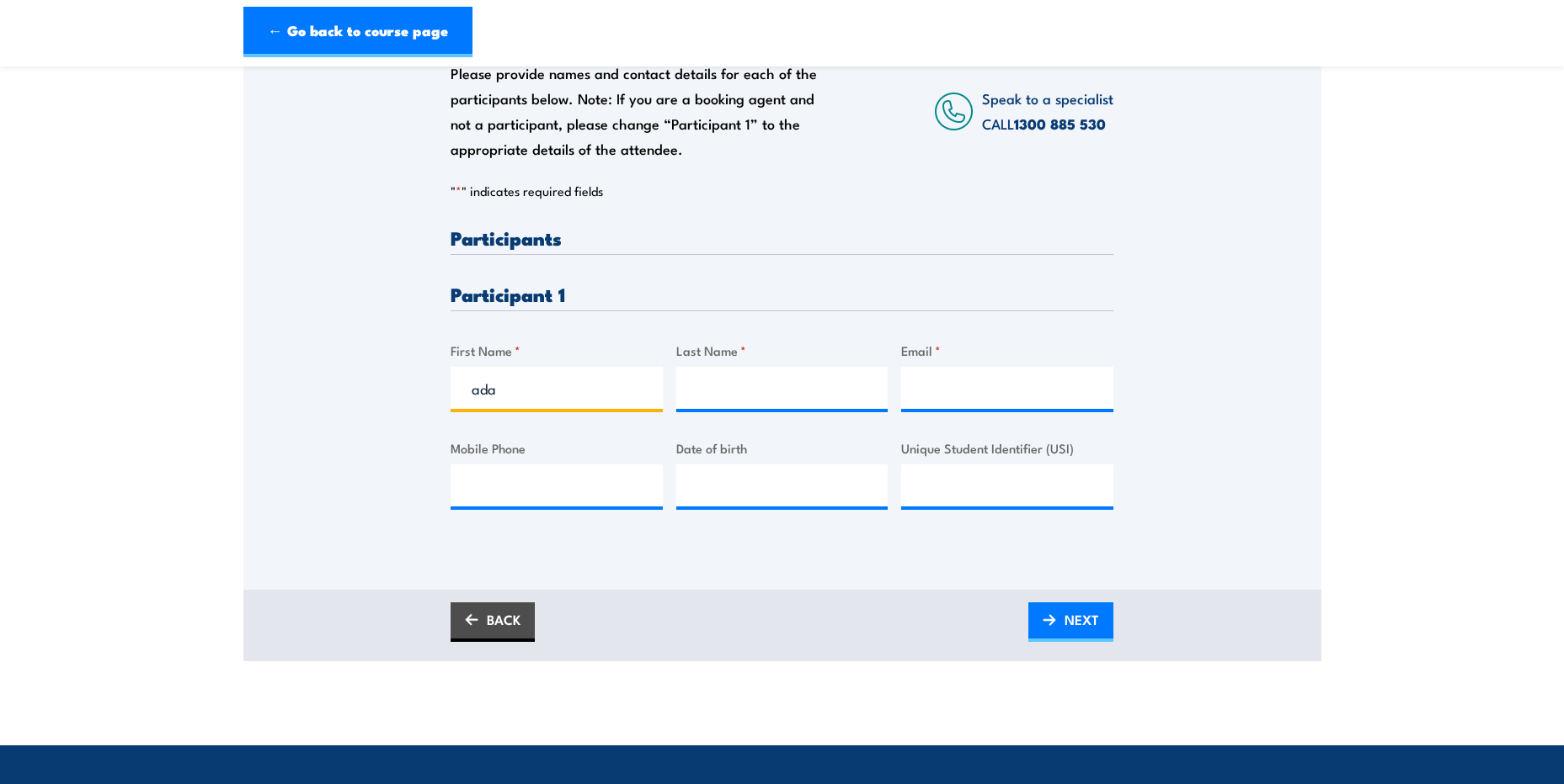
scroll to position [252, 0]
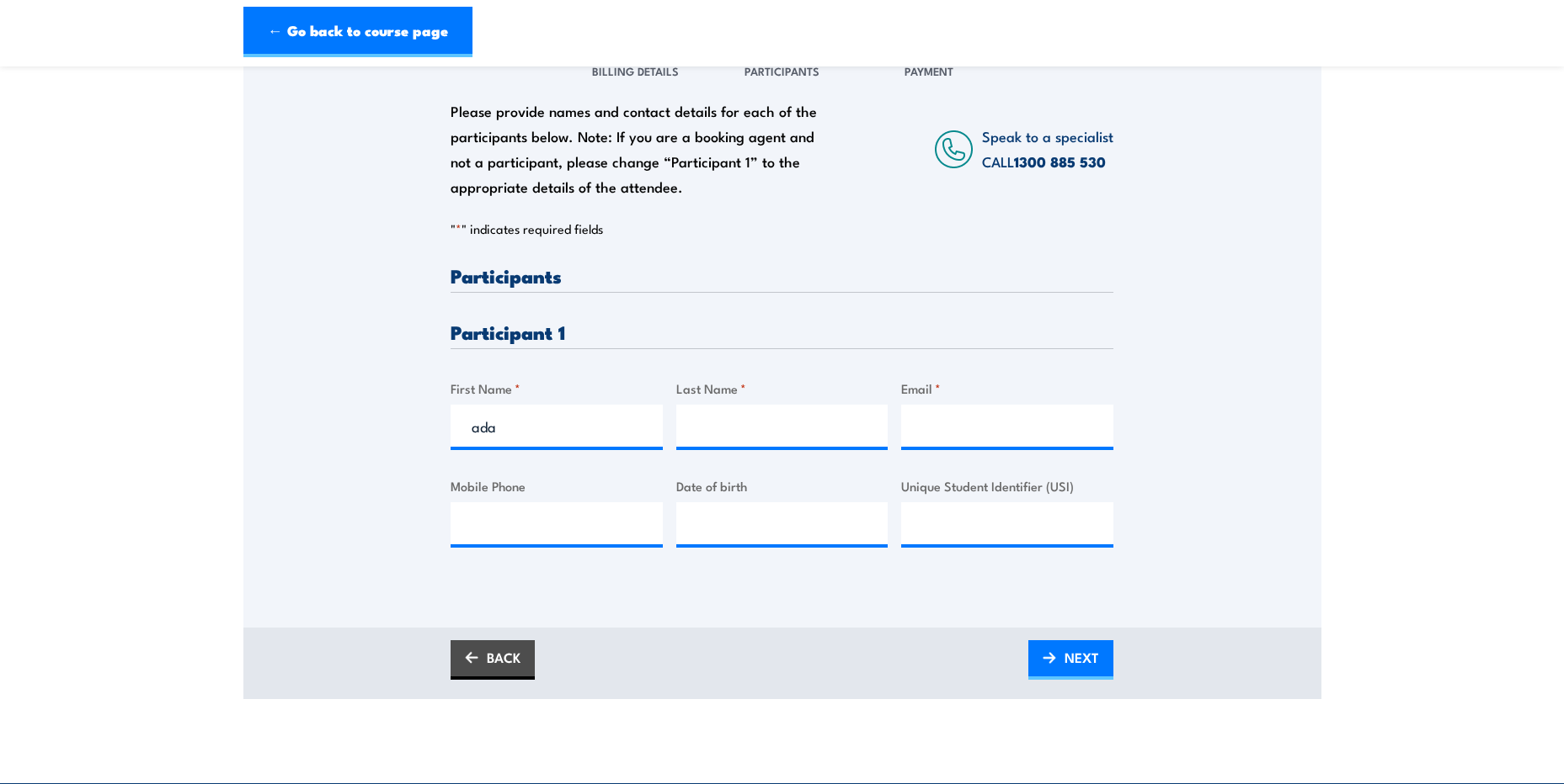
click at [526, 282] on h3 "Participants" at bounding box center [782, 275] width 663 height 19
click at [544, 429] on input "ada" at bounding box center [556, 425] width 212 height 42
type input "a"
type input "Adam"
type input "Dunn"
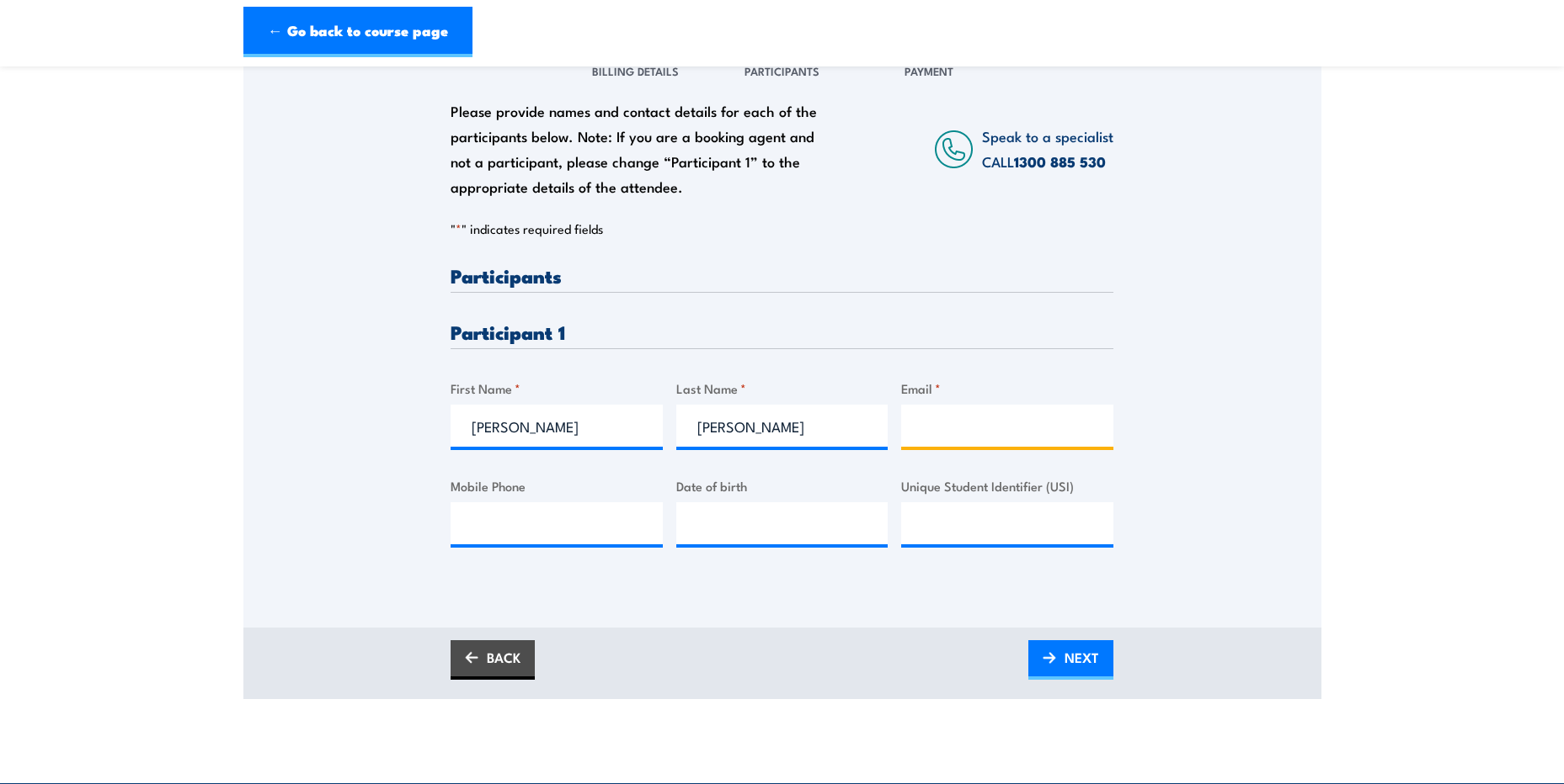
click at [975, 430] on input "Email *" at bounding box center [1006, 425] width 212 height 42
type input "adam.dunn@apa.com.au"
click at [532, 519] on input "Mobile Phone" at bounding box center [556, 524] width 212 height 42
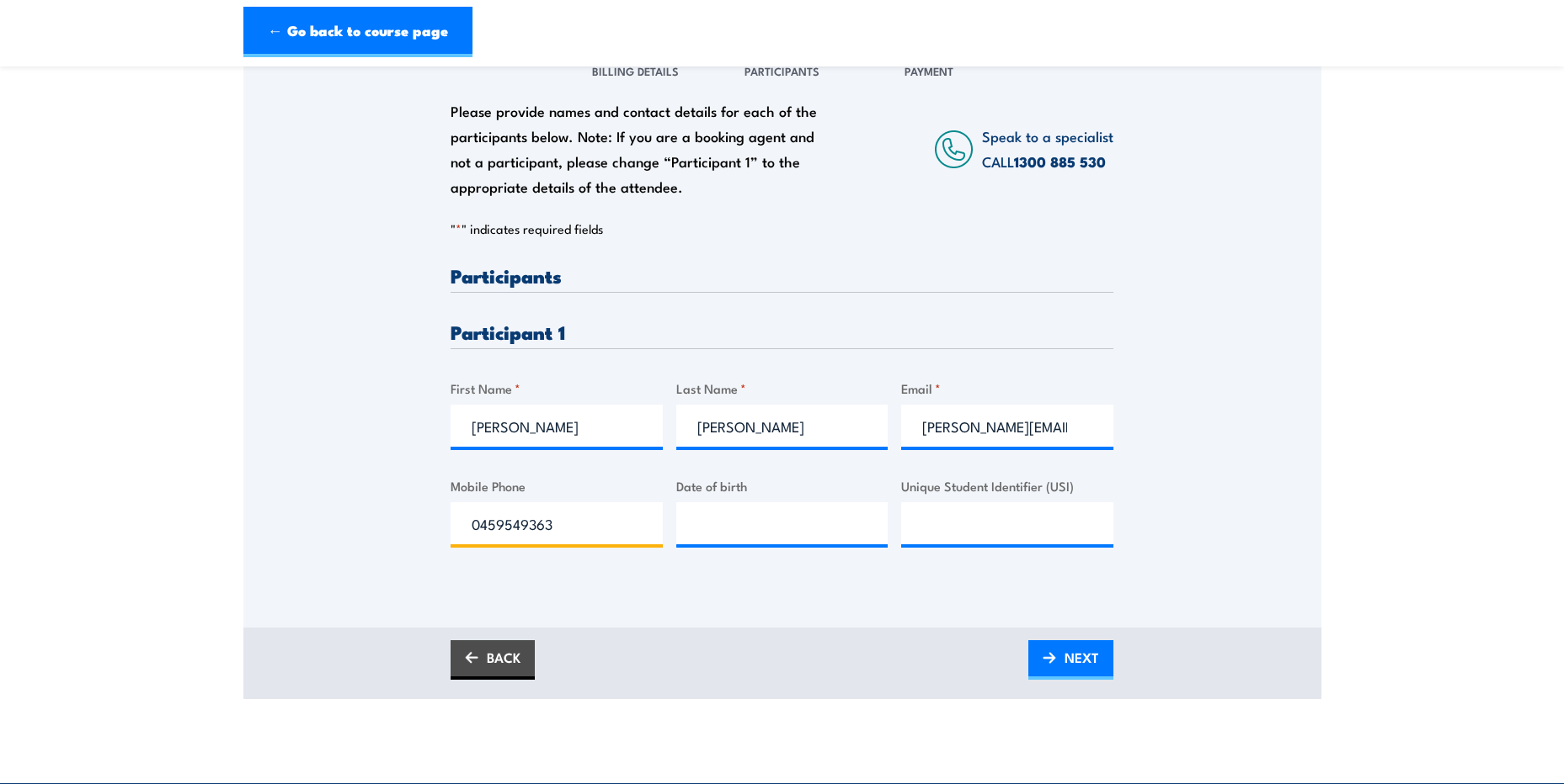
type input "0459549363"
click at [705, 522] on input "__/__/____" at bounding box center [782, 524] width 212 height 42
type input "12/09/1972"
click at [955, 525] on input "Unique Student Identifier (USI)" at bounding box center [1006, 524] width 212 height 42
click at [1060, 665] on link "NEXT" at bounding box center [1071, 661] width 86 height 40
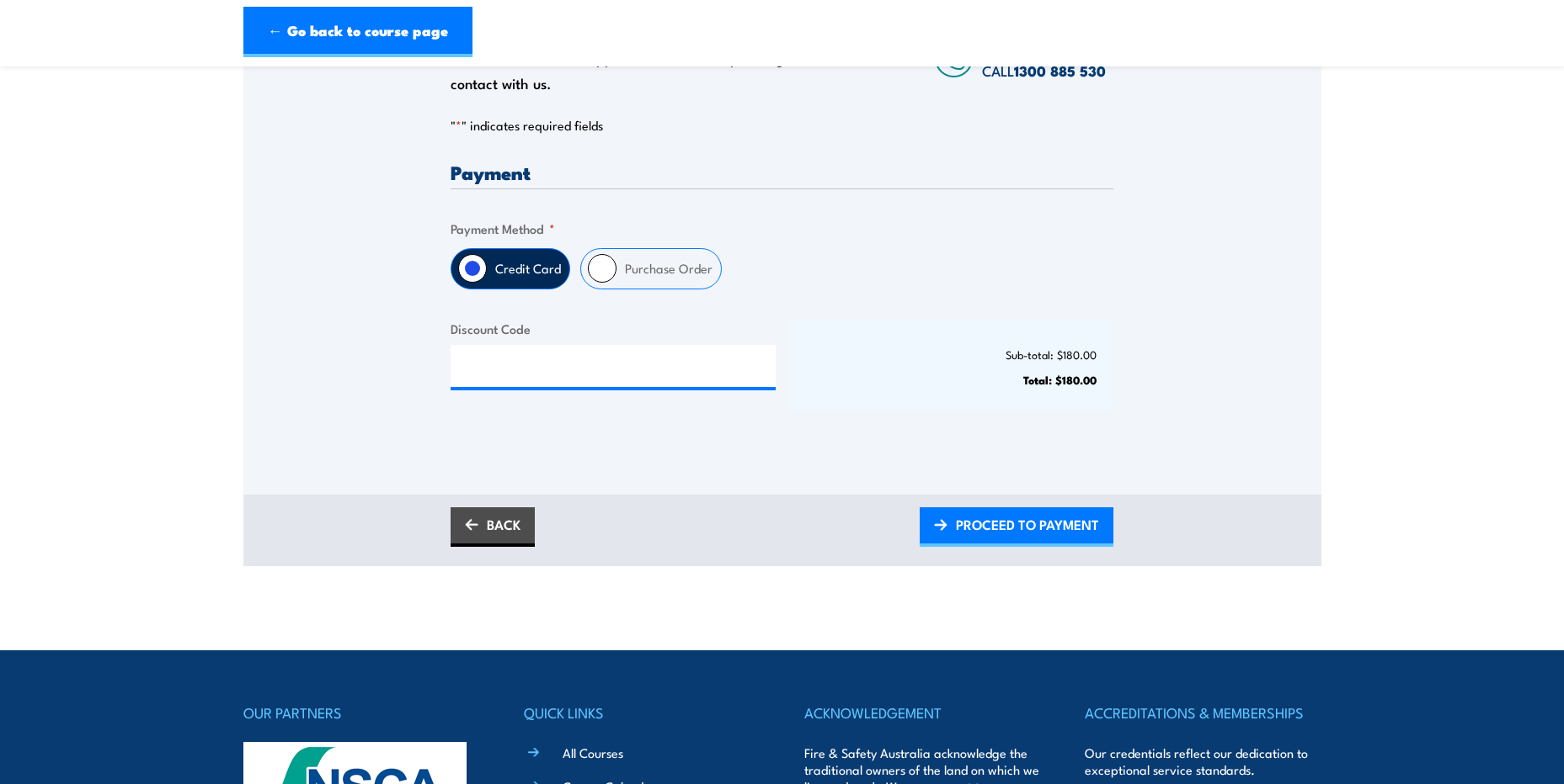
scroll to position [337, 0]
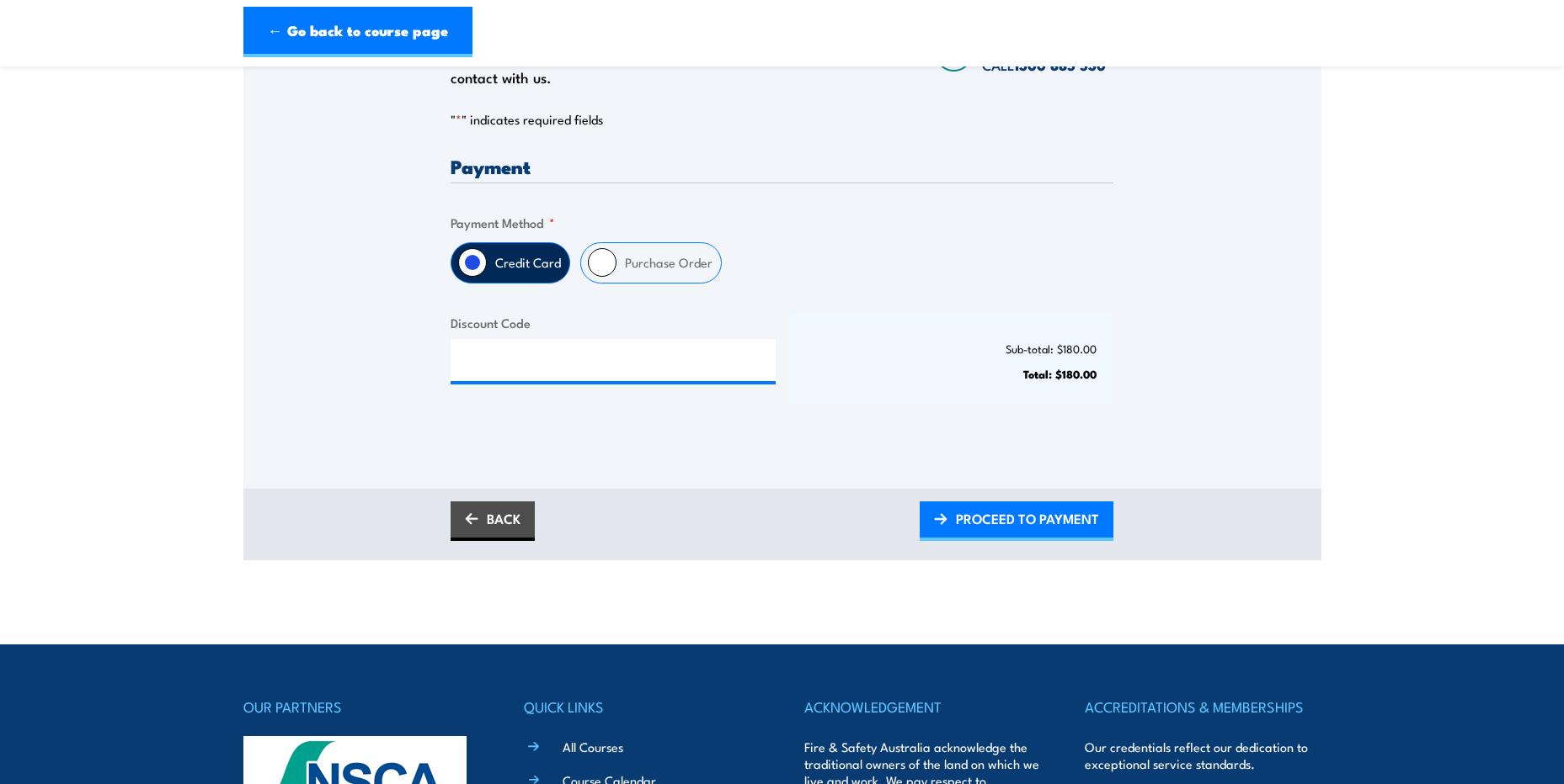
click at [682, 257] on label "Purchase Order" at bounding box center [668, 263] width 104 height 40
click at [616, 257] on input "Purchase Order" at bounding box center [602, 262] width 29 height 29
radio input "true"
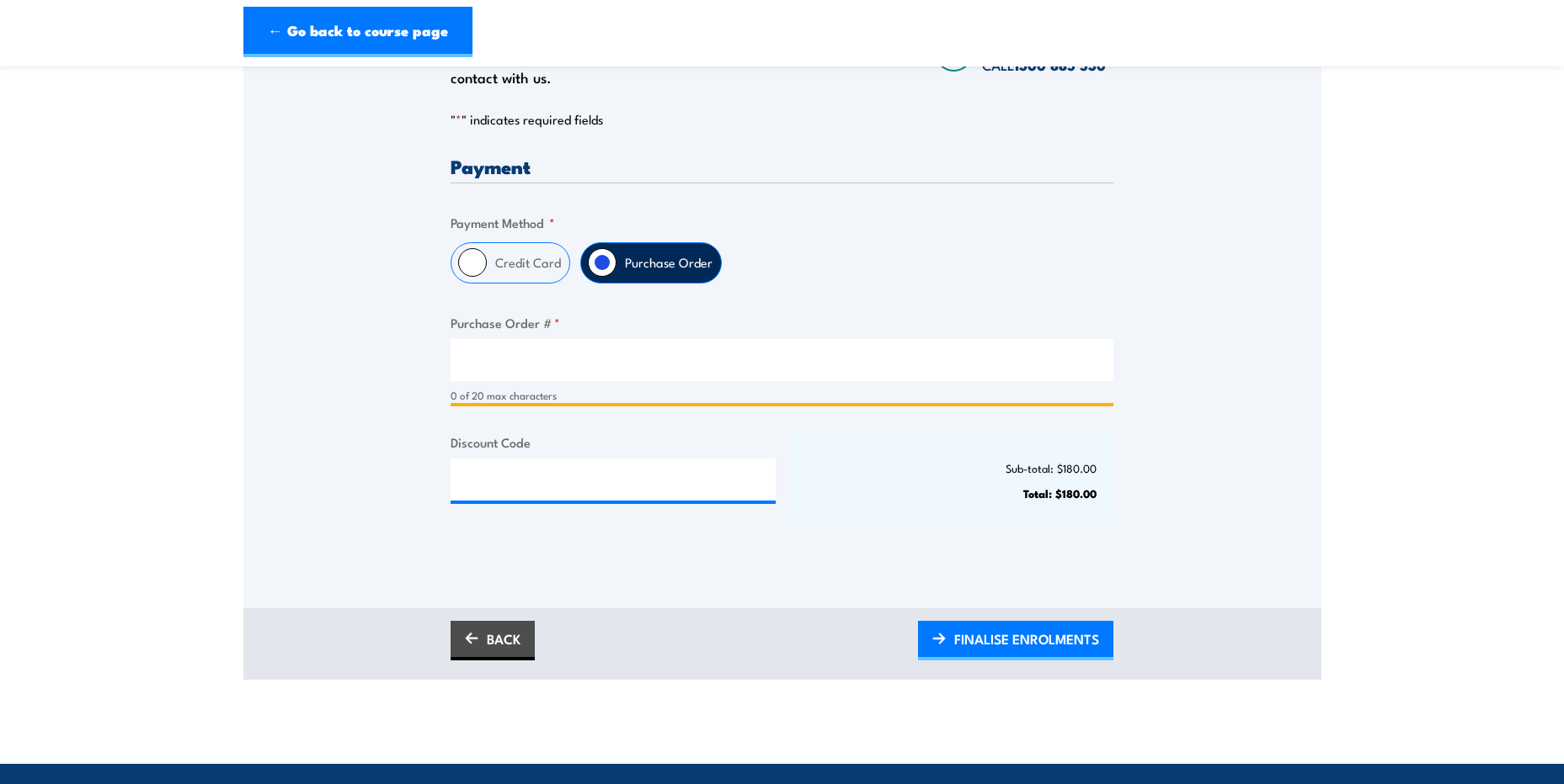
click at [670, 372] on input "Purchase Order # *" at bounding box center [782, 360] width 663 height 42
click at [582, 360] on input "po-" at bounding box center [782, 360] width 663 height 42
type input "p"
paste input "PO-00012203."
type input "PO-00012203"
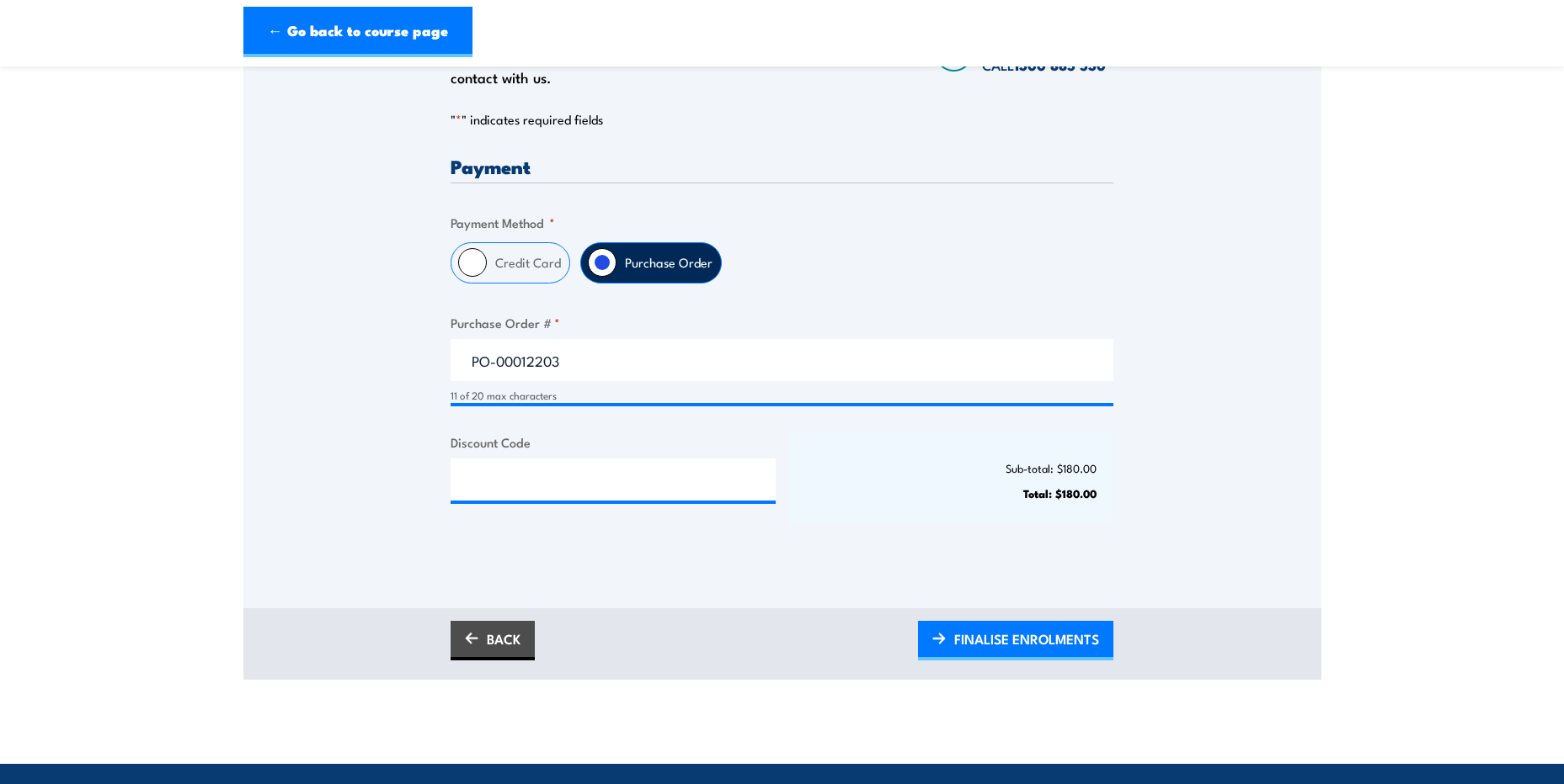
click at [848, 600] on div "Only approved companies can use purchase orders. If you would like to become ap…" at bounding box center [782, 281] width 1078 height 653
click at [886, 491] on p "Total: $180.00" at bounding box center [952, 493] width 291 height 13
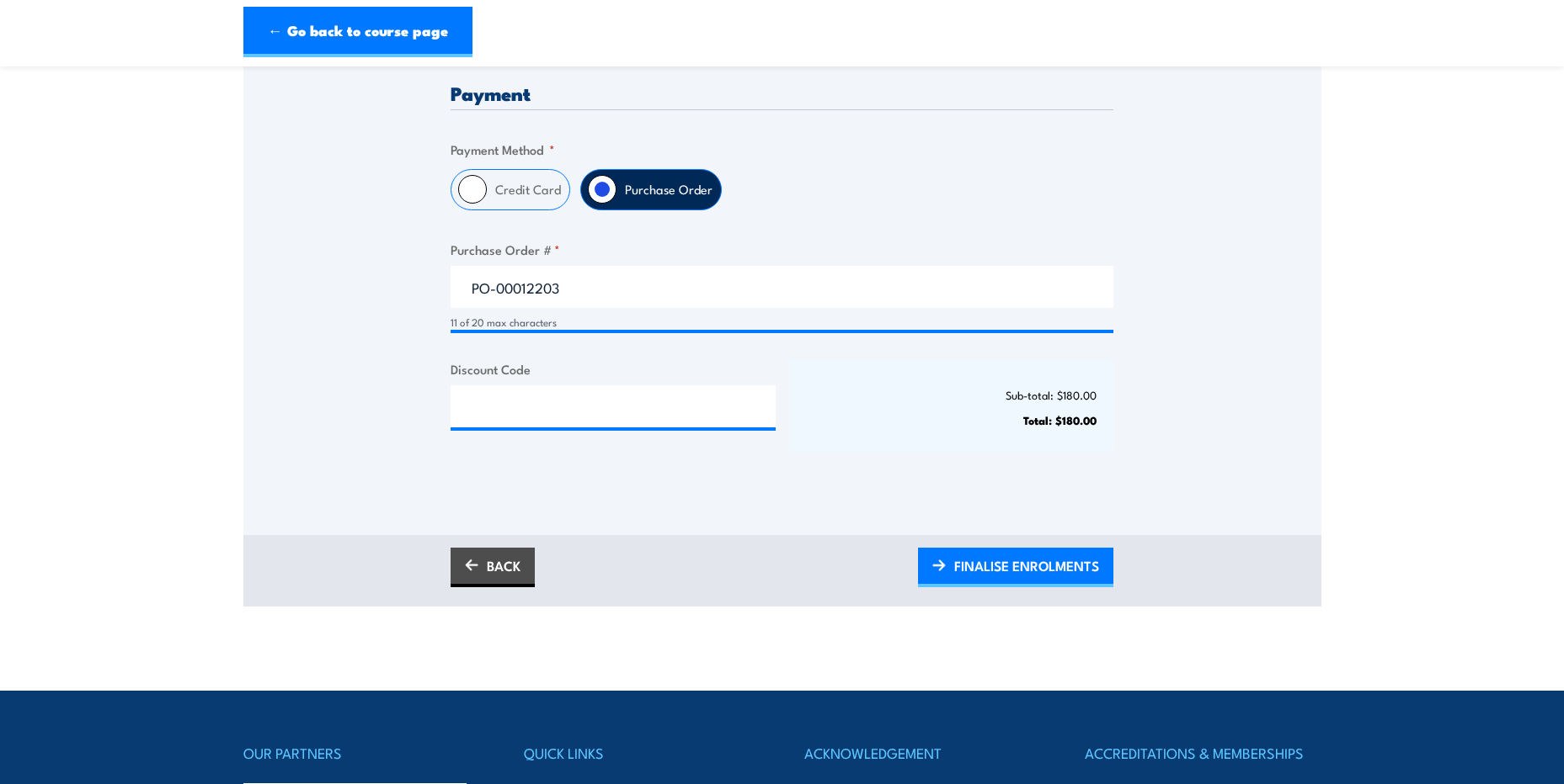
scroll to position [420, 0]
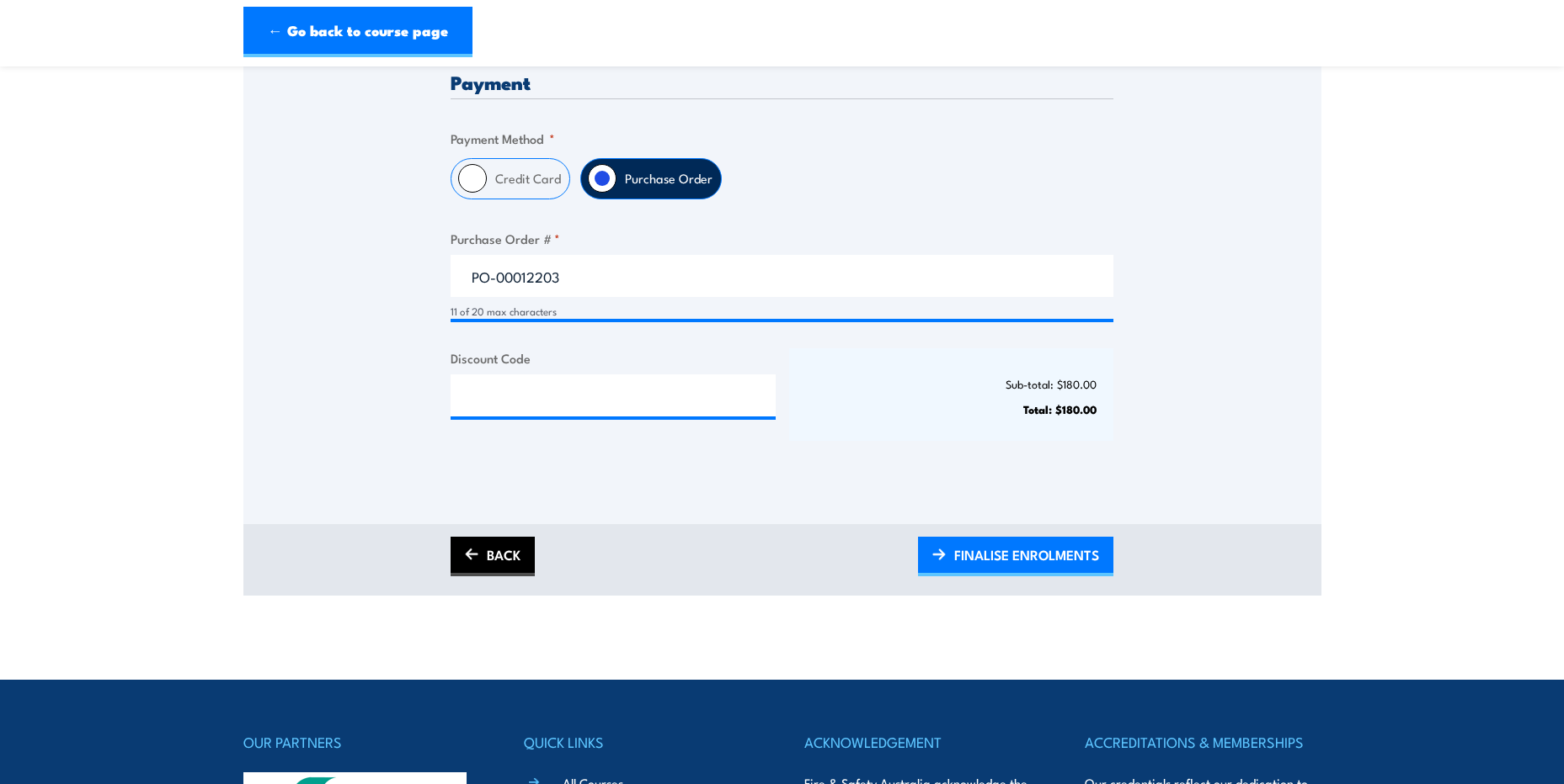
click at [506, 564] on link "BACK" at bounding box center [492, 556] width 85 height 40
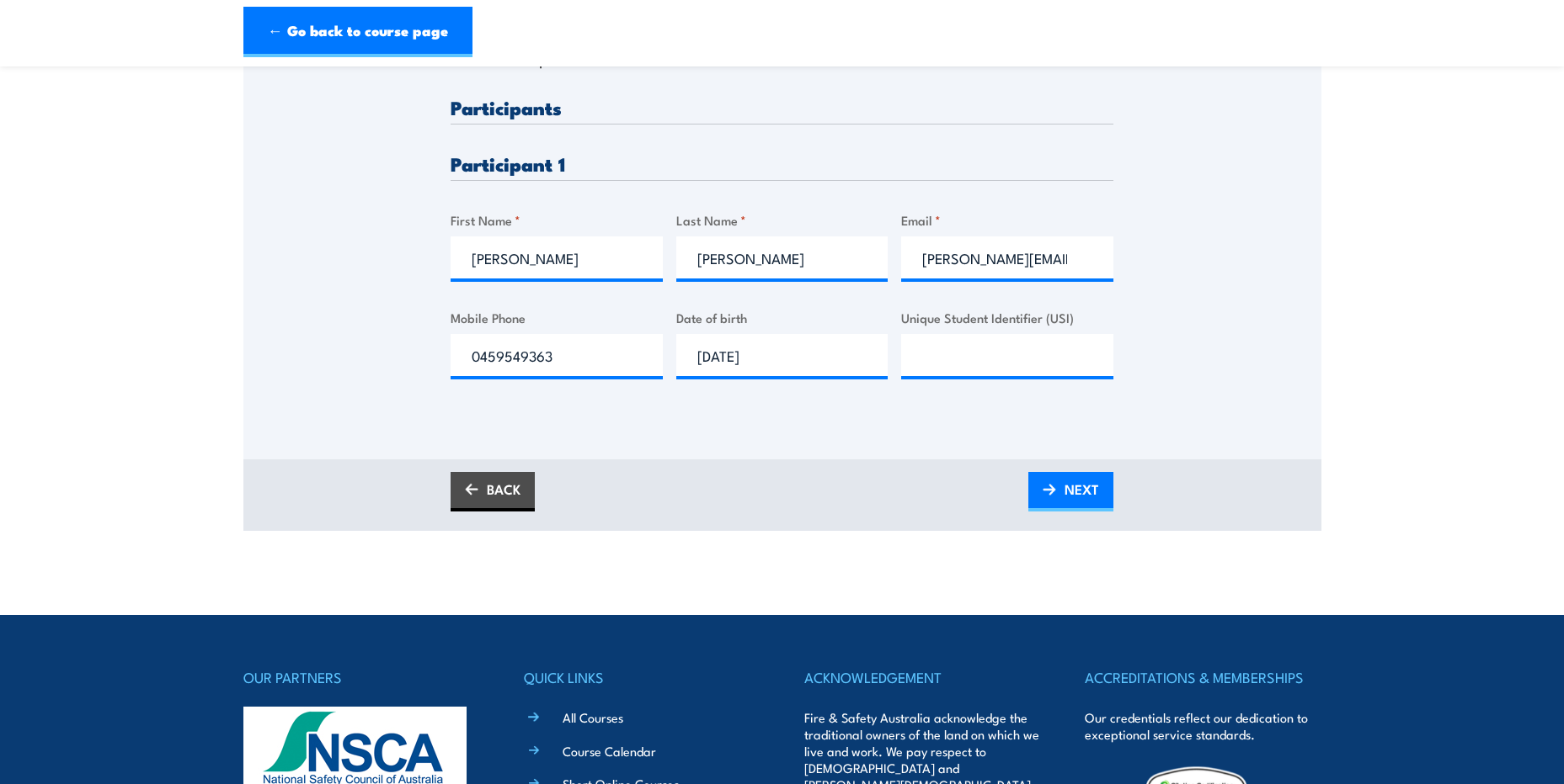
click at [1048, 470] on div "BACK NEXT" at bounding box center [782, 495] width 1078 height 72
click at [1089, 501] on span "NEXT" at bounding box center [1082, 489] width 35 height 45
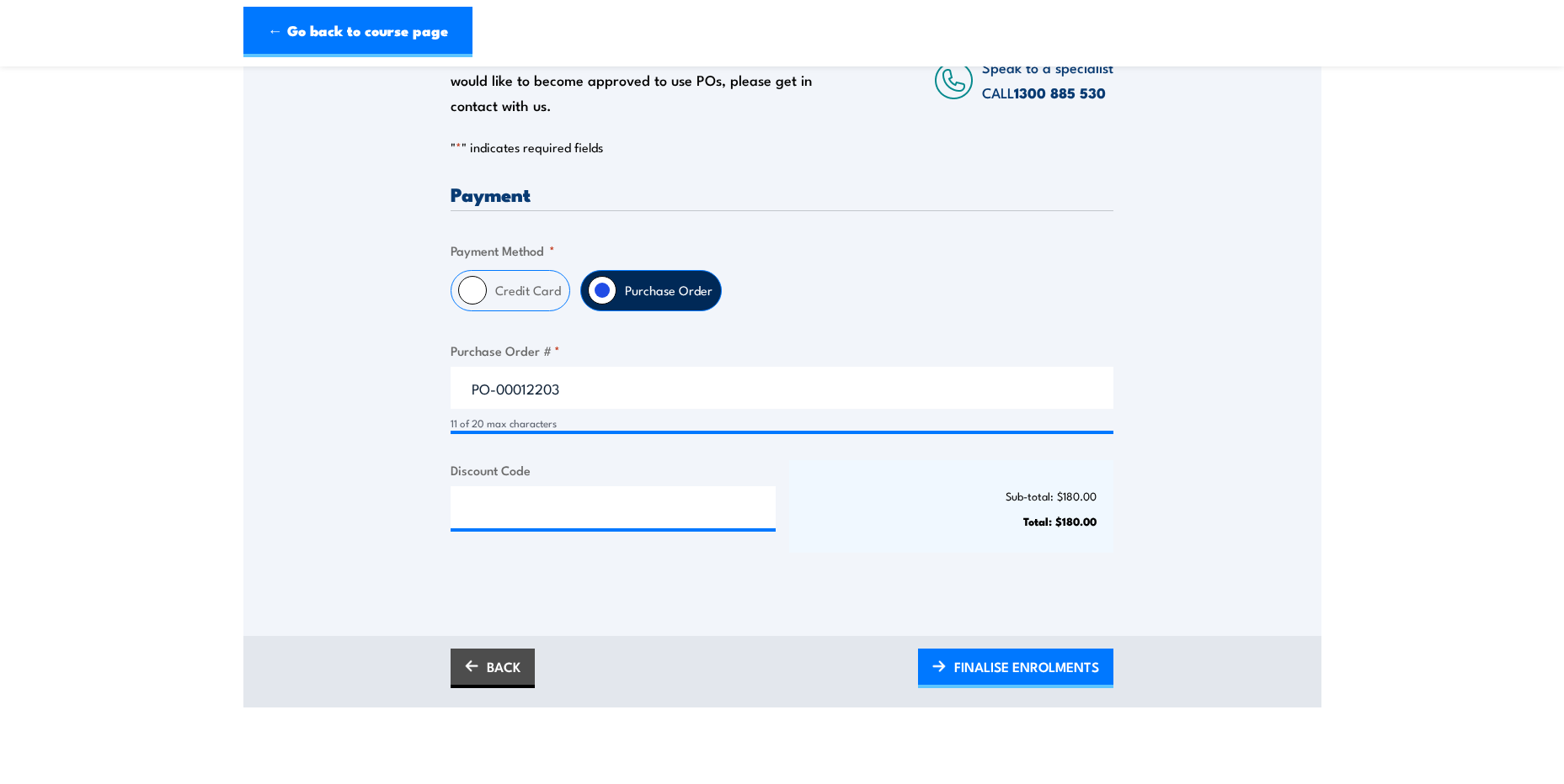
scroll to position [337, 0]
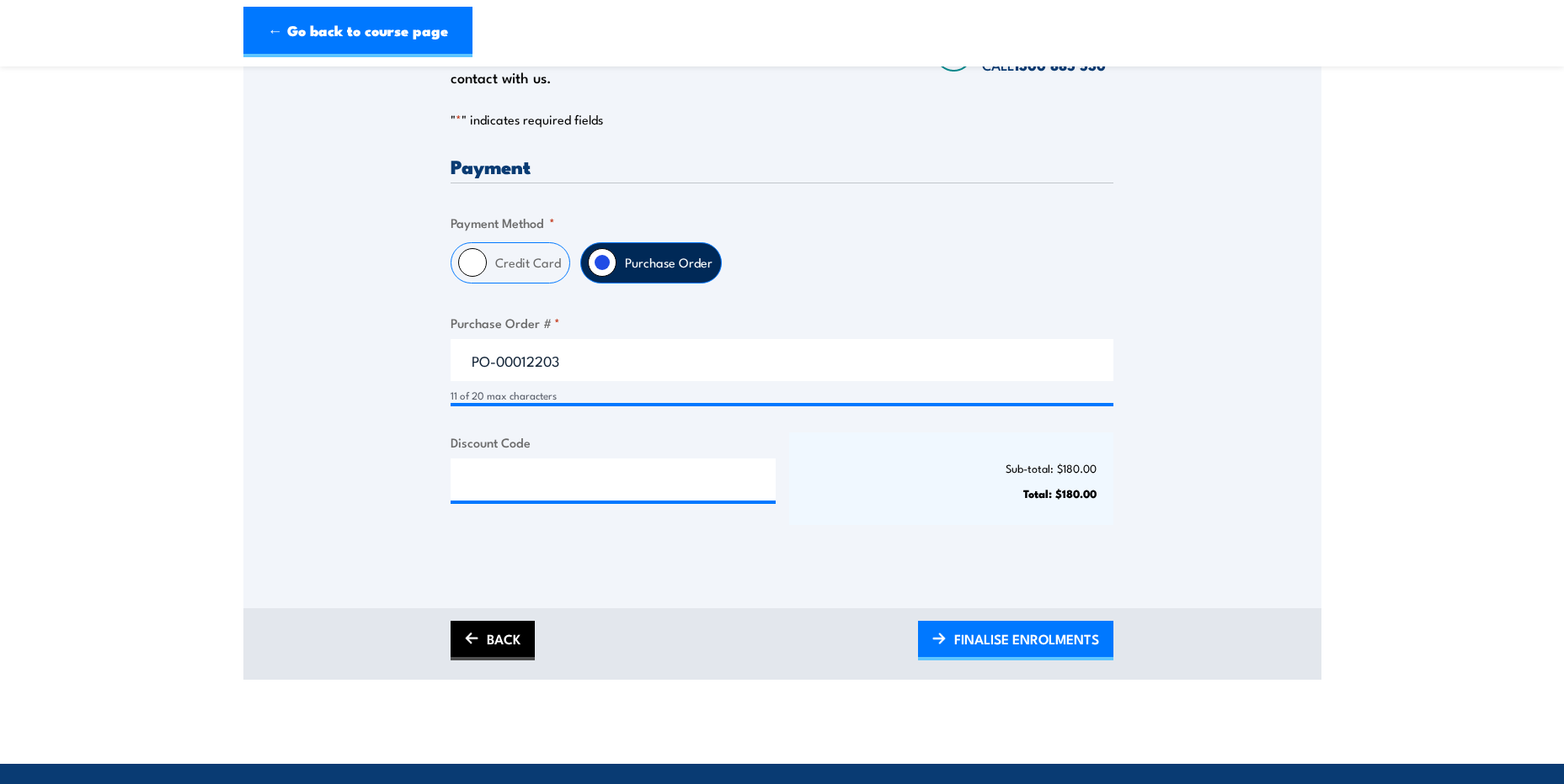
click at [487, 630] on link "BACK" at bounding box center [492, 641] width 85 height 40
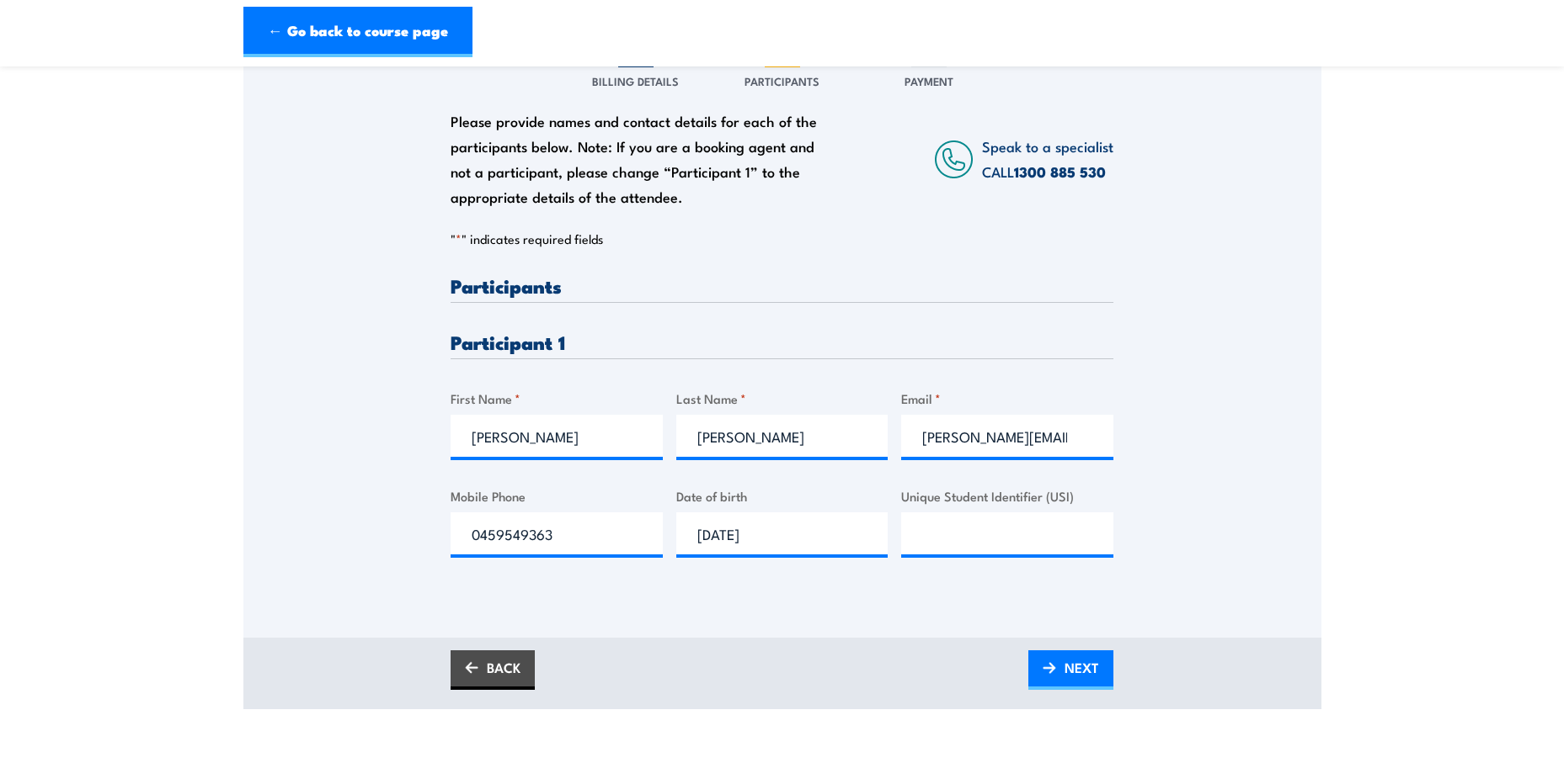
scroll to position [252, 0]
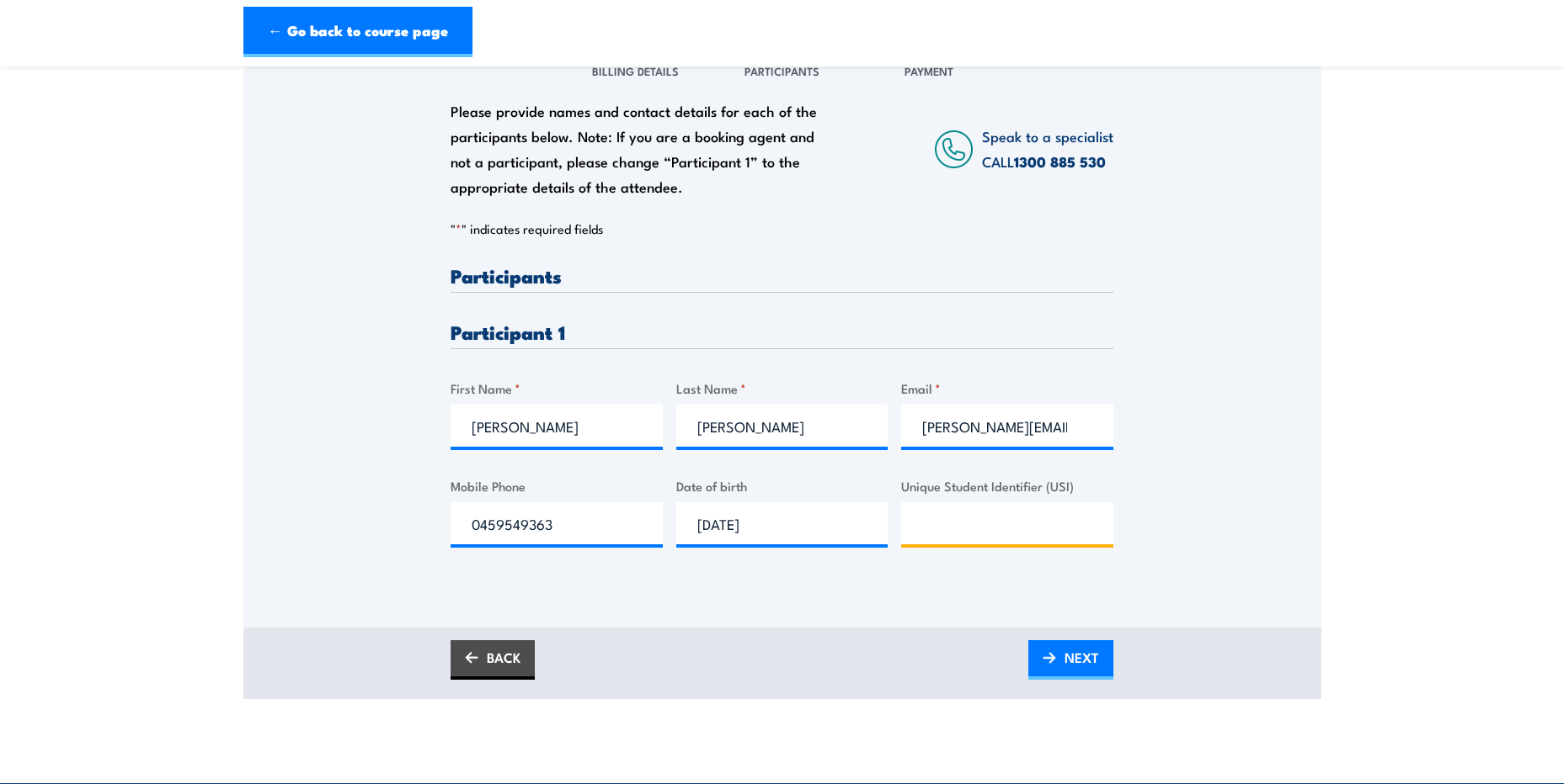
click at [1028, 531] on input "Unique Student Identifier (USI)" at bounding box center [1006, 524] width 212 height 42
type input "USI:8RGH23KERM"
click at [1067, 660] on span "NEXT" at bounding box center [1082, 657] width 35 height 45
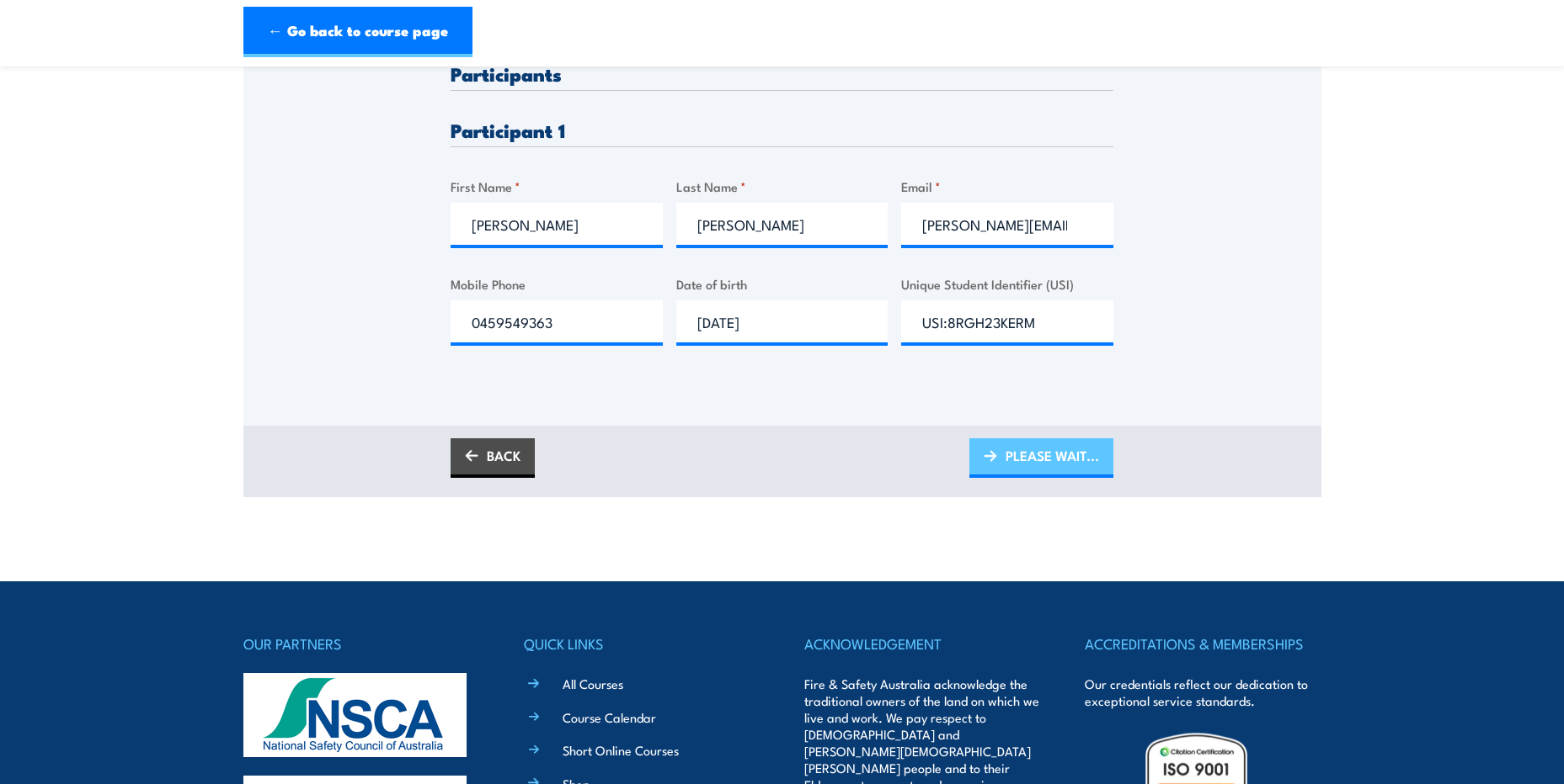
scroll to position [505, 0]
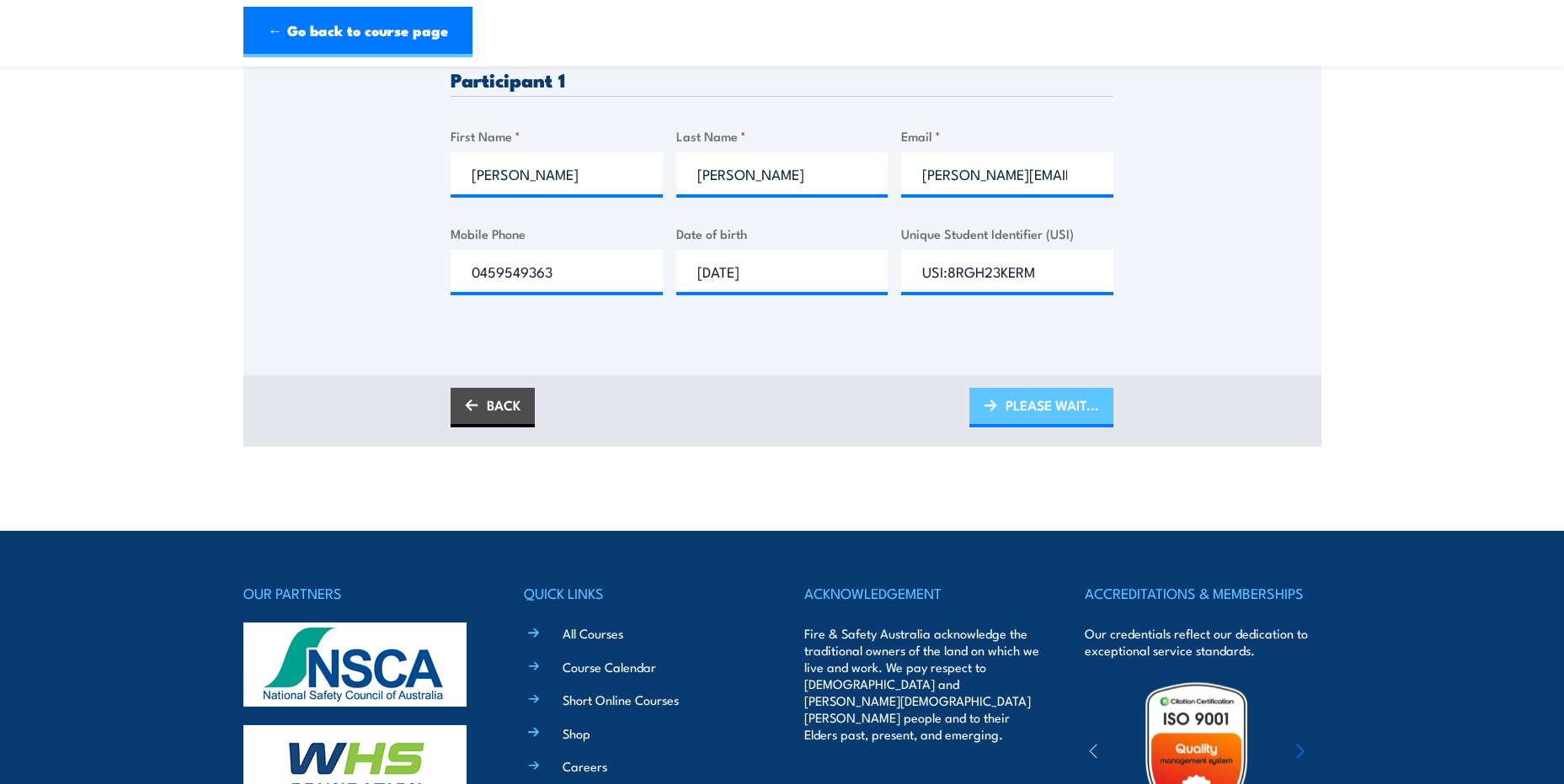
click at [1044, 404] on span "PLEASE WAIT..." at bounding box center [1052, 404] width 93 height 45
click at [998, 409] on link "PLEASE WAIT..." at bounding box center [1041, 407] width 144 height 40
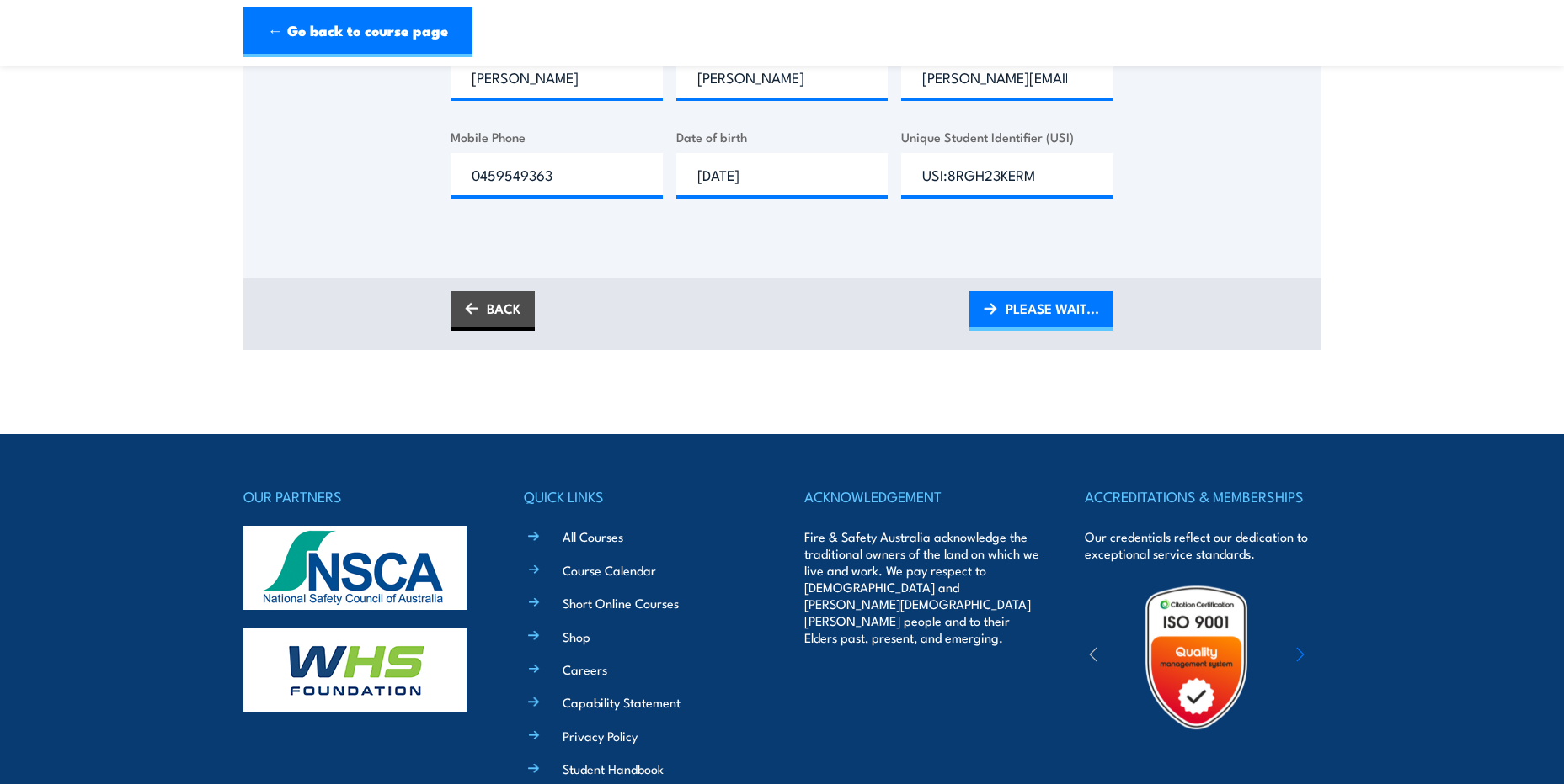
scroll to position [316, 0]
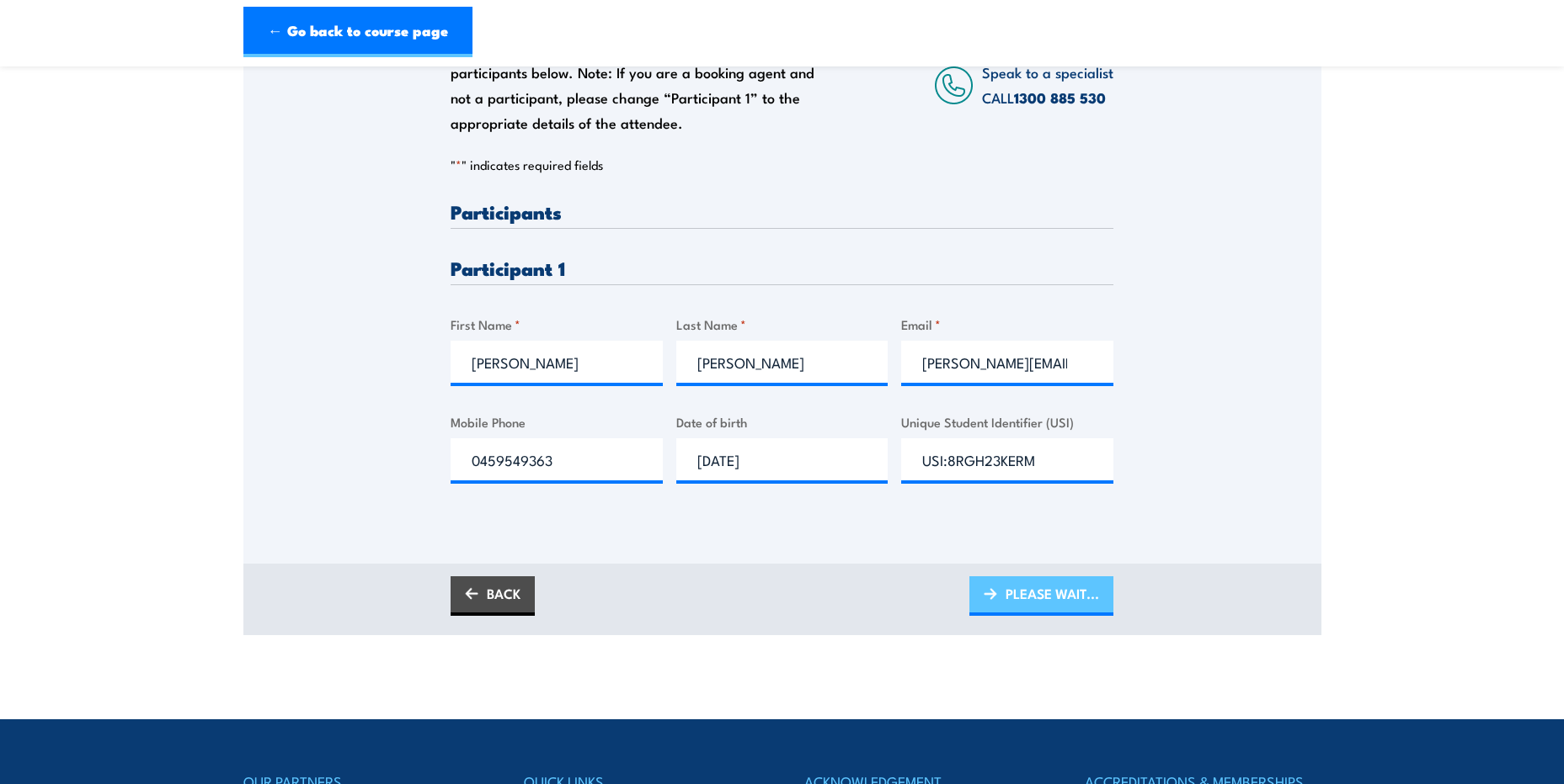
click at [1015, 590] on span "PLEASE WAIT..." at bounding box center [1052, 593] width 93 height 45
click at [1071, 603] on span "PLEASE WAIT..." at bounding box center [1052, 593] width 93 height 45
click at [1060, 592] on span "PLEASE WAIT..." at bounding box center [1052, 593] width 93 height 45
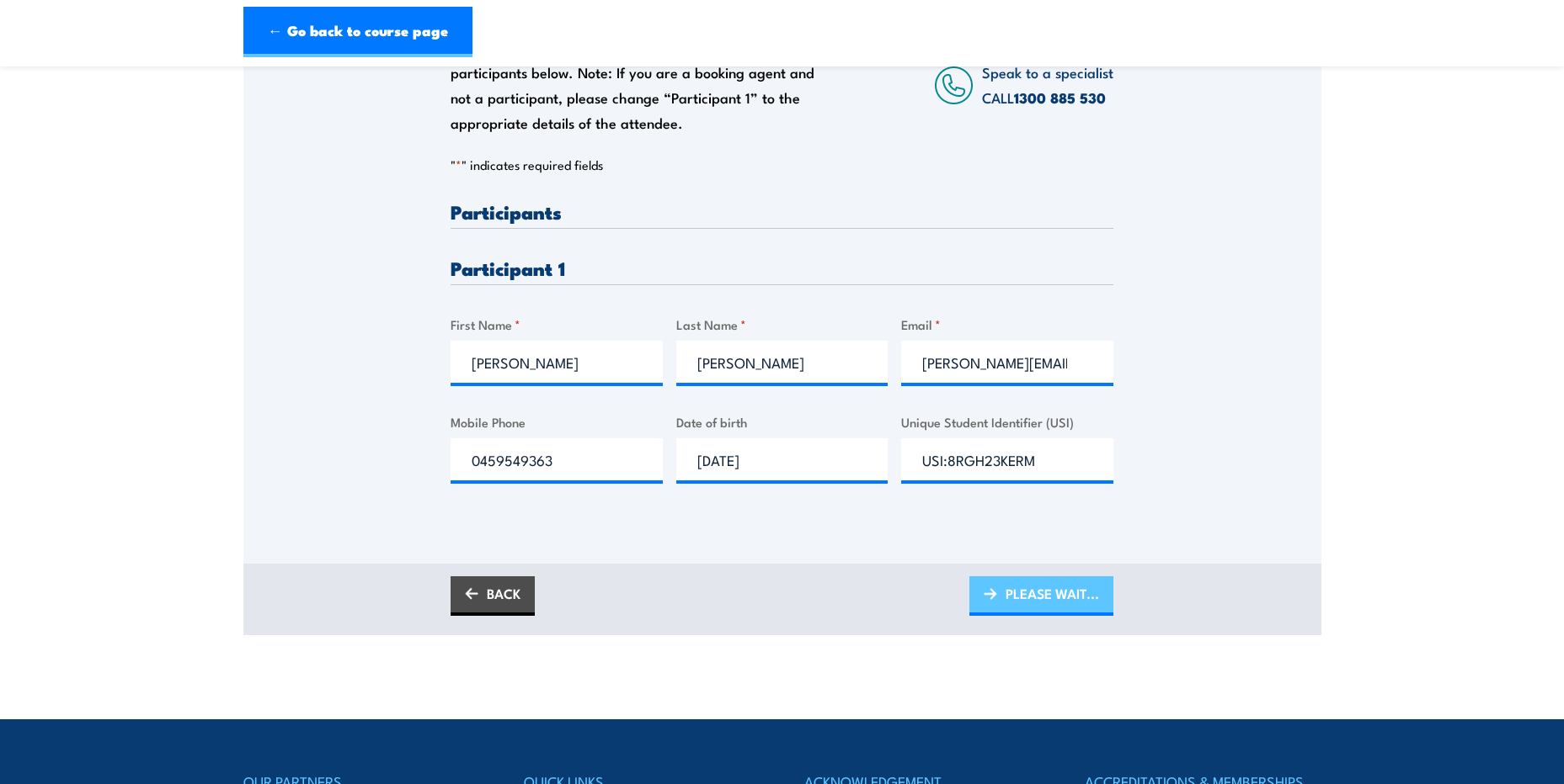
click at [1060, 592] on span "PLEASE WAIT..." at bounding box center [1052, 593] width 93 height 45
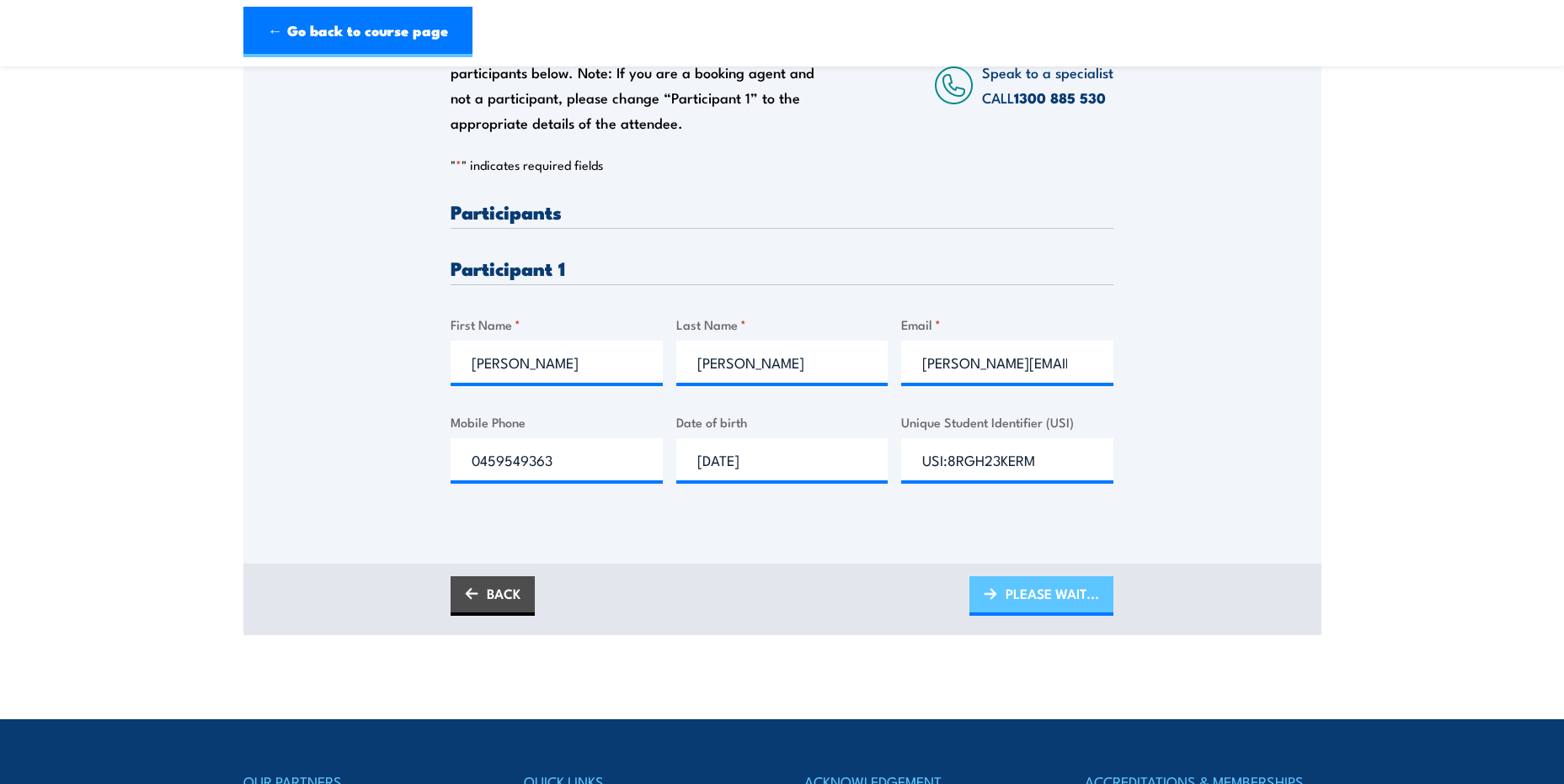
click at [1060, 592] on span "PLEASE WAIT..." at bounding box center [1052, 593] width 93 height 45
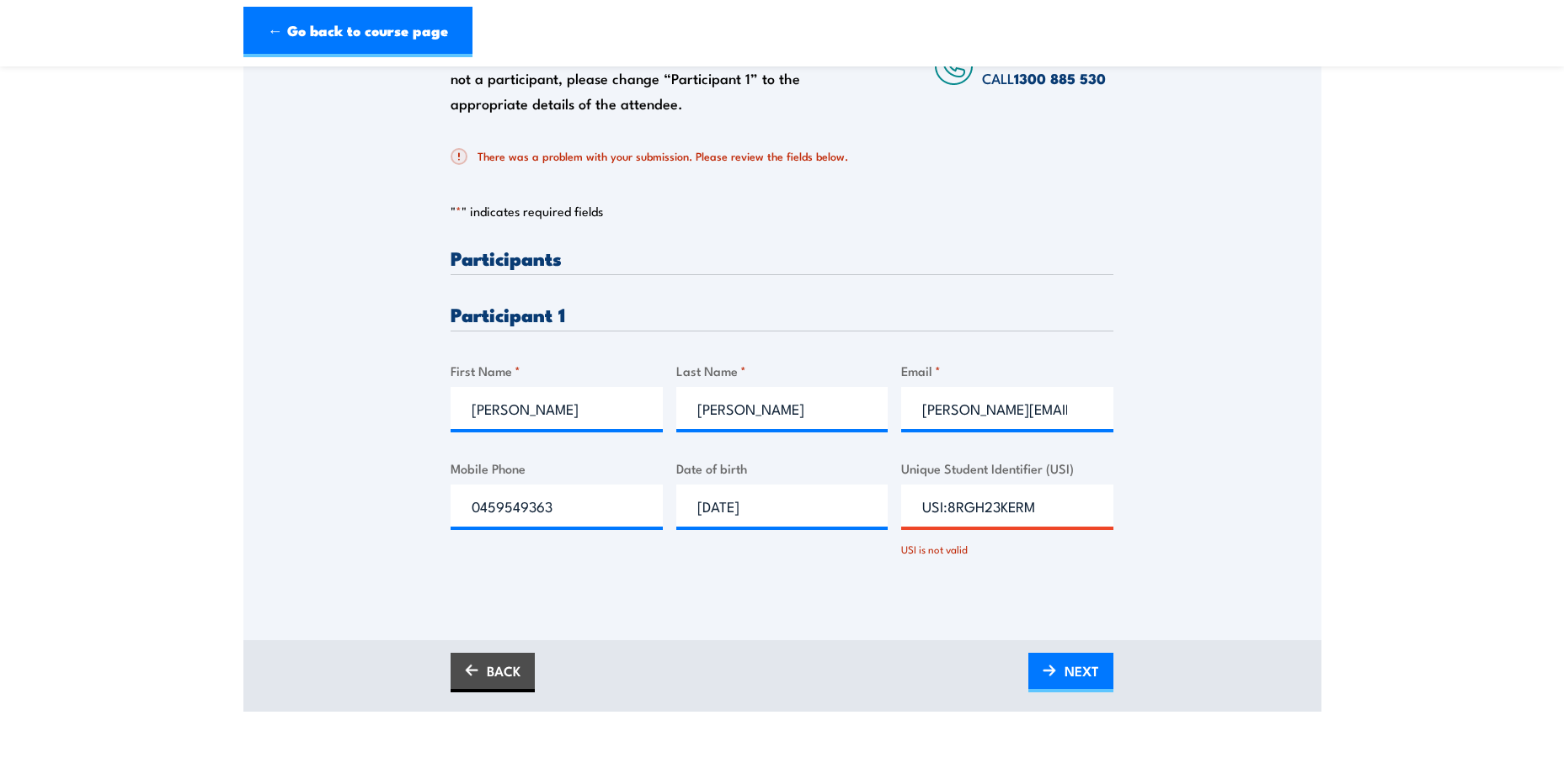
scroll to position [337, 0]
click at [947, 508] on input "USI:8RGH23KERM" at bounding box center [1006, 505] width 212 height 42
click at [1093, 677] on span "NEXT" at bounding box center [1082, 670] width 35 height 45
click at [1026, 504] on input "8RGH23KERM" at bounding box center [1006, 505] width 212 height 42
type input "8"
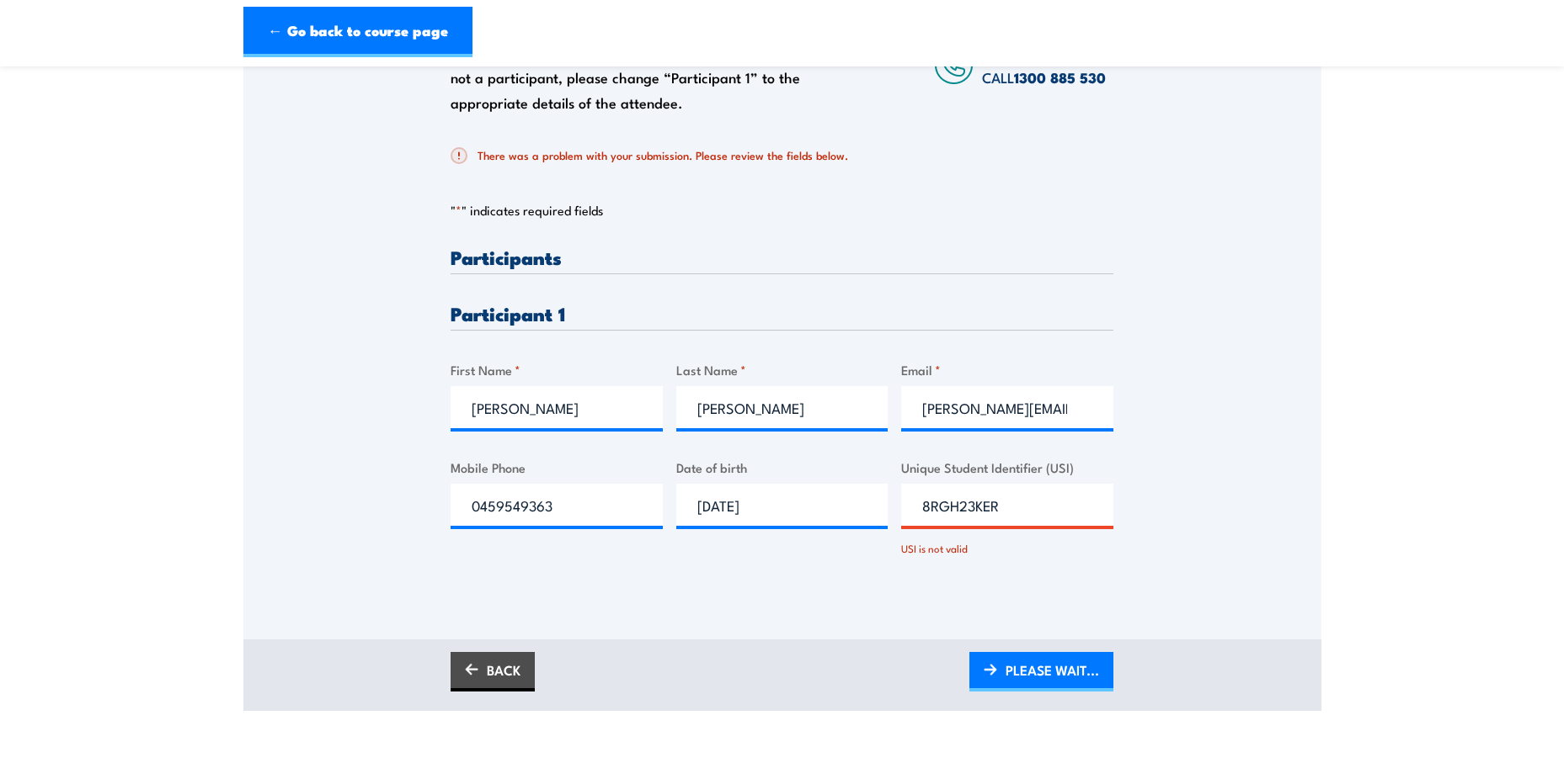
type input "8RGH23KERM"
click at [1045, 671] on span "PLEASE WAIT..." at bounding box center [1052, 670] width 93 height 45
click at [1071, 669] on span "PLEASE WAIT..." at bounding box center [1052, 670] width 93 height 45
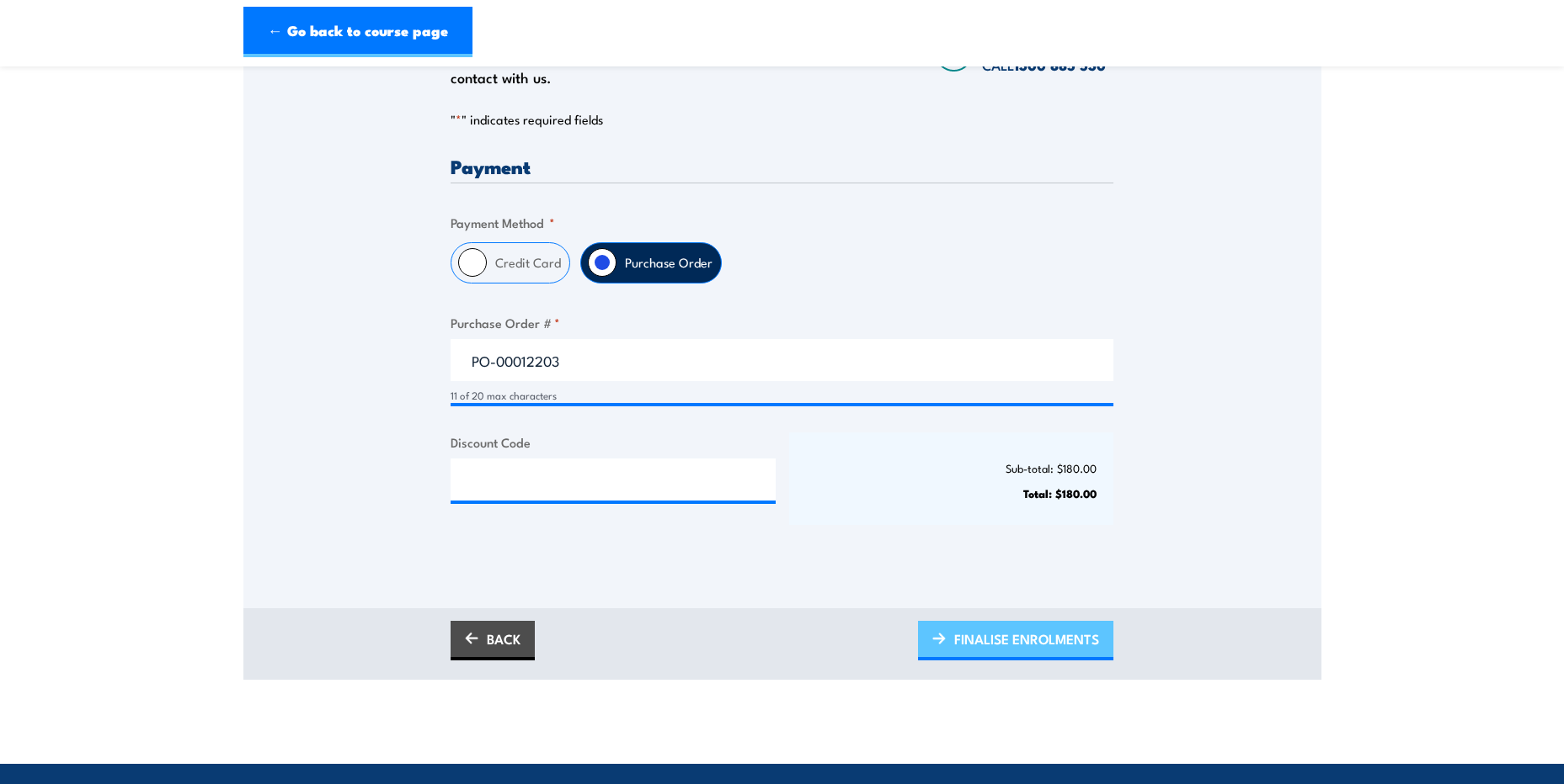
click at [987, 638] on span "FINALISE ENROLMENTS" at bounding box center [1027, 639] width 145 height 45
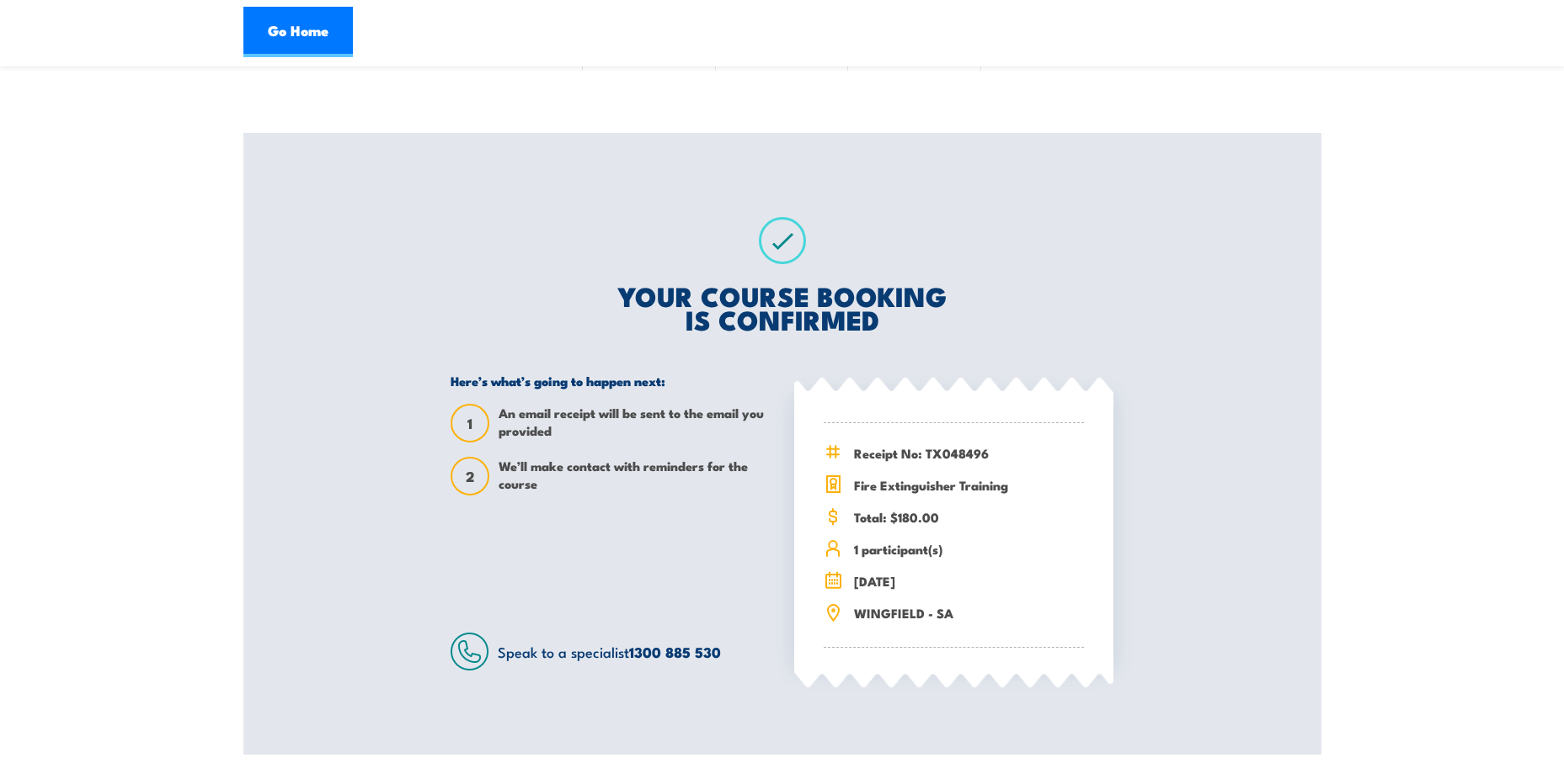
scroll to position [168, 0]
